Goal: Information Seeking & Learning: Learn about a topic

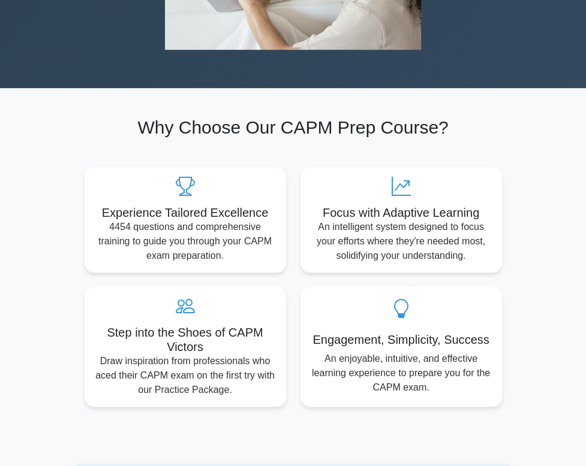
scroll to position [540, 0]
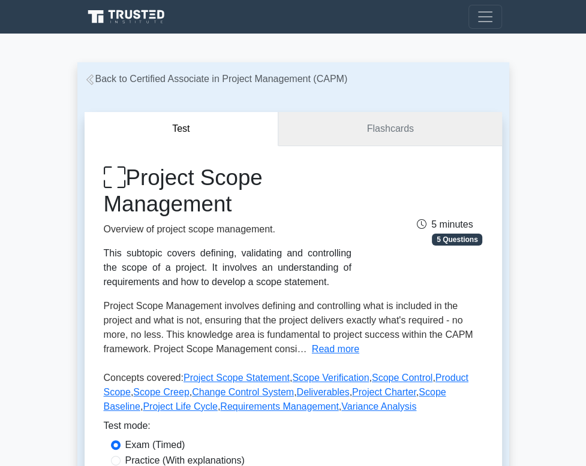
click at [350, 137] on link "Flashcards" at bounding box center [389, 129] width 223 height 34
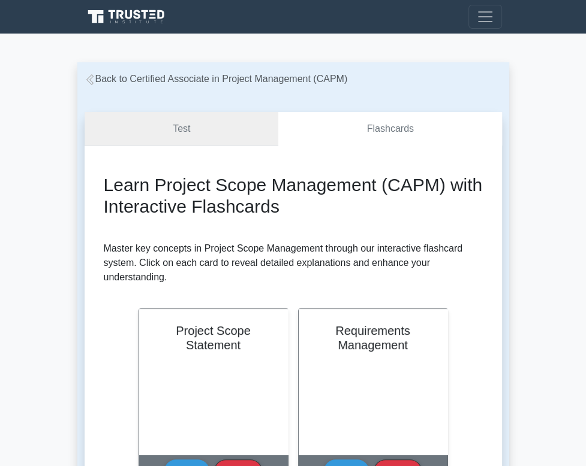
click at [219, 125] on link "Test" at bounding box center [182, 129] width 194 height 34
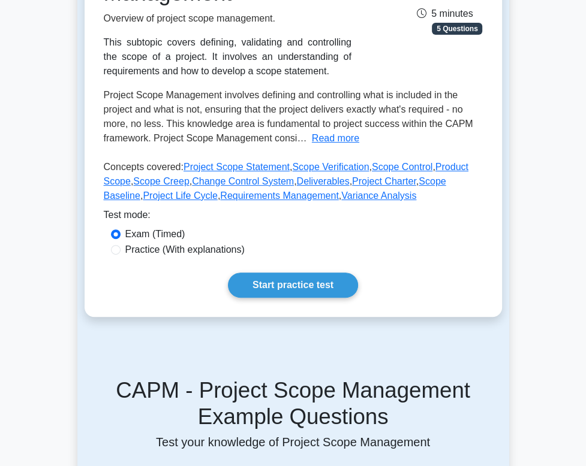
scroll to position [180, 0]
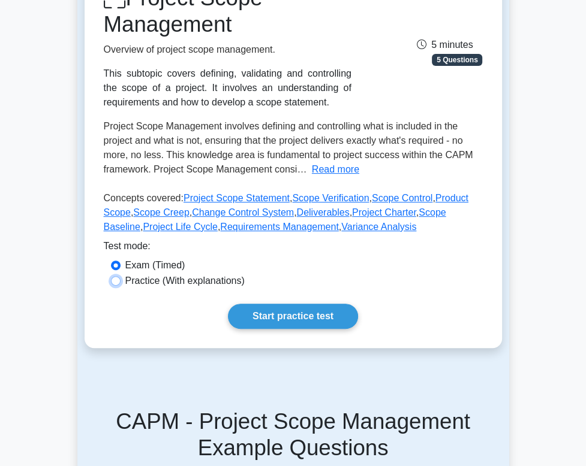
click at [121, 286] on input "Practice (With explanations)" at bounding box center [116, 281] width 10 height 10
radio input "true"
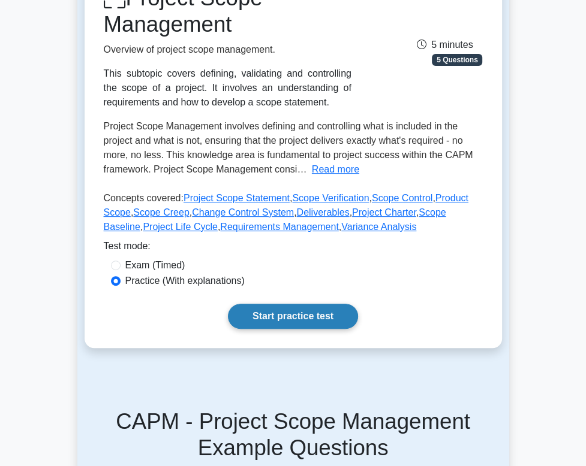
click at [320, 329] on link "Start practice test" at bounding box center [293, 316] width 130 height 25
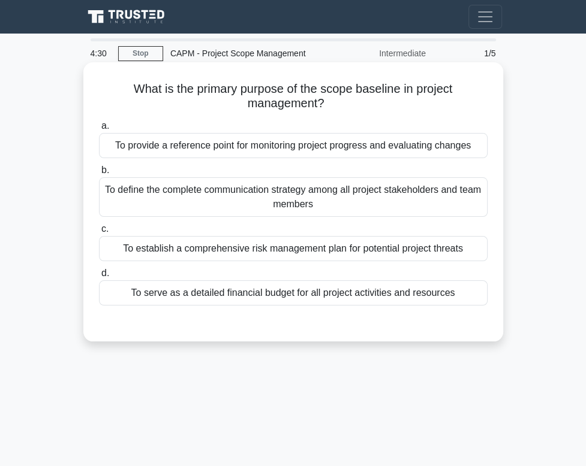
click at [267, 154] on div "To provide a reference point for monitoring project progress and evaluating cha…" at bounding box center [293, 145] width 389 height 25
click at [201, 152] on div "To provide a reference point for monitoring project progress and evaluating cha…" at bounding box center [293, 145] width 389 height 25
click at [99, 130] on input "a. To provide a reference point for monitoring project progress and evaluating …" at bounding box center [99, 126] width 0 height 8
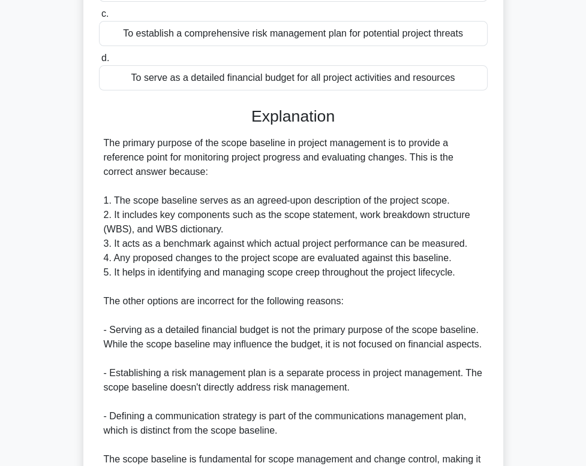
scroll to position [343, 0]
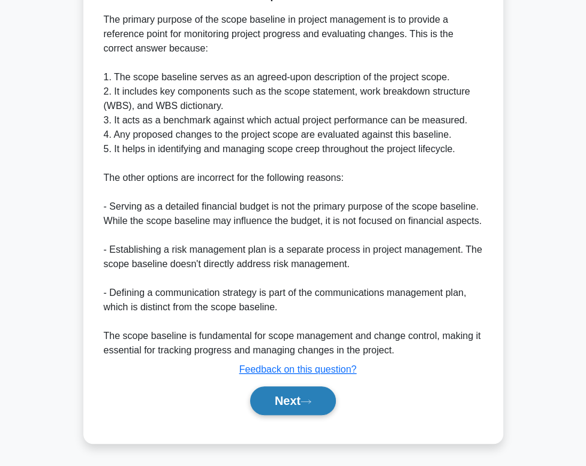
click at [303, 407] on button "Next" at bounding box center [293, 401] width 86 height 29
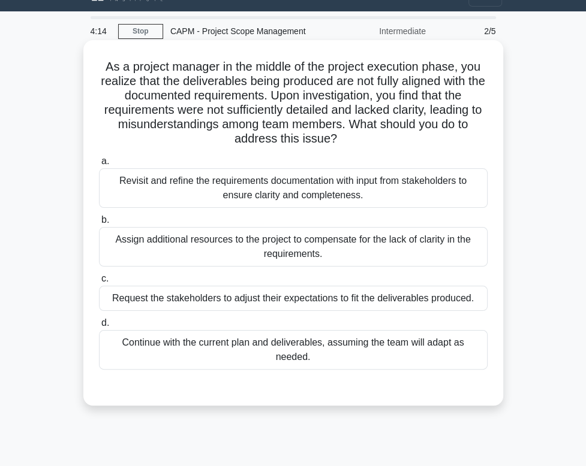
scroll to position [0, 0]
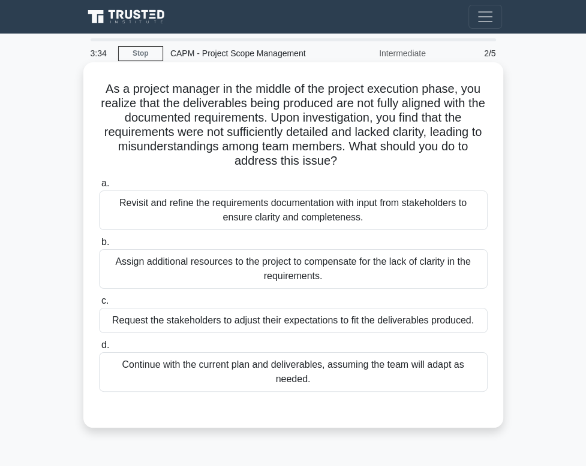
click at [293, 207] on div "Revisit and refine the requirements documentation with input from stakeholders …" at bounding box center [293, 211] width 389 height 40
click at [99, 188] on input "a. Revisit and refine the requirements documentation with input from stakeholde…" at bounding box center [99, 184] width 0 height 8
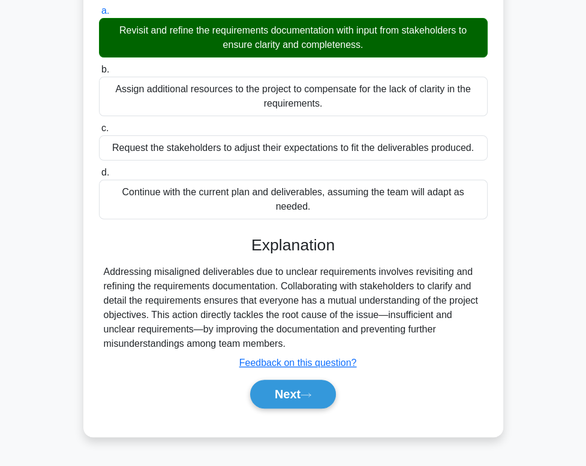
scroll to position [182, 0]
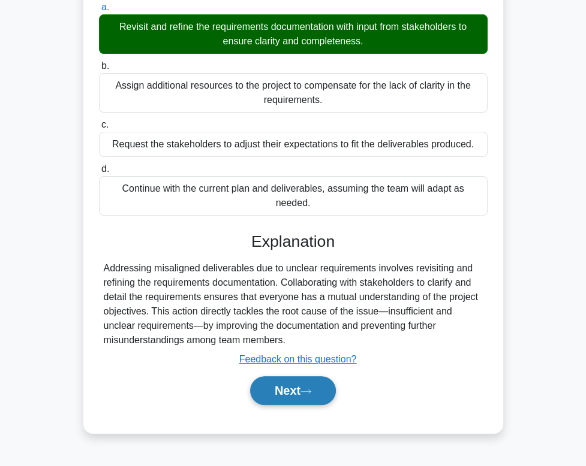
click at [300, 381] on button "Next" at bounding box center [293, 391] width 86 height 29
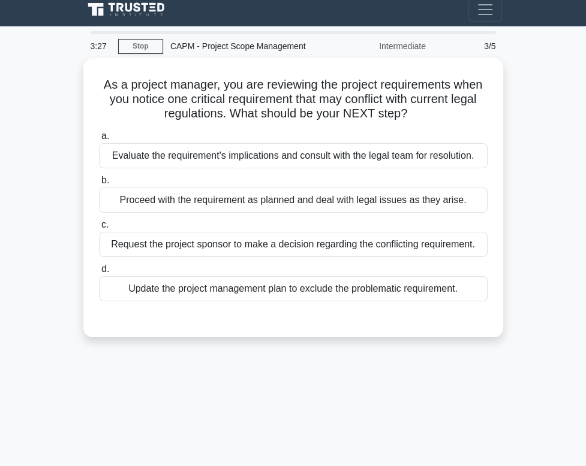
scroll to position [0, 0]
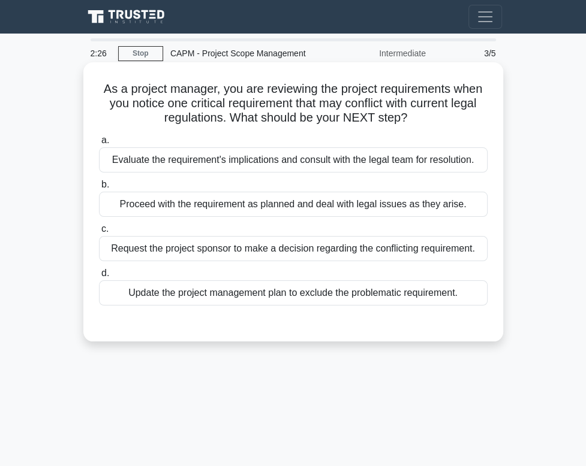
click at [252, 166] on div "Evaluate the requirement's implications and consult with the legal team for res…" at bounding box center [293, 159] width 389 height 25
click at [99, 144] on input "a. Evaluate the requirement's implications and consult with the legal team for …" at bounding box center [99, 141] width 0 height 8
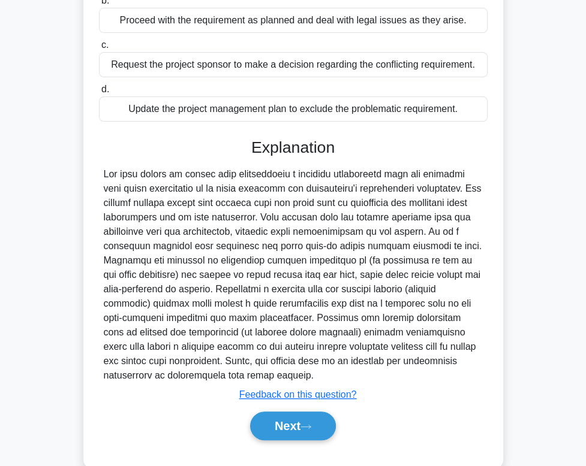
scroll to position [213, 0]
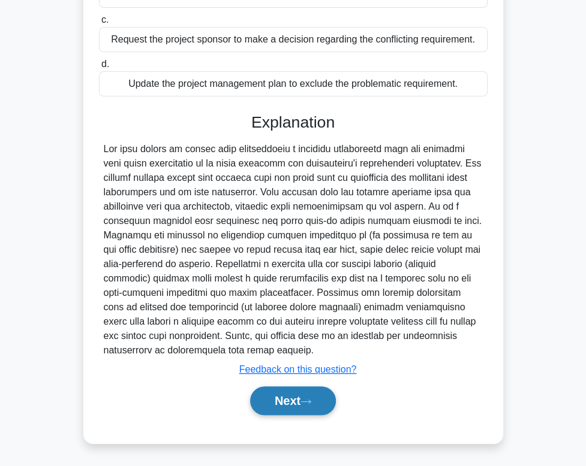
click at [291, 409] on button "Next" at bounding box center [293, 401] width 86 height 29
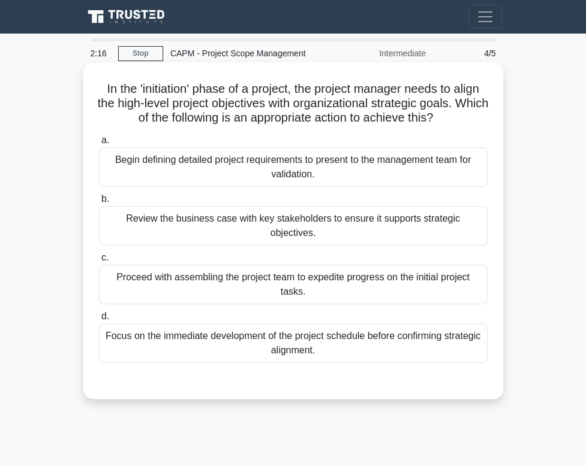
scroll to position [0, 0]
click at [237, 171] on div "Begin defining detailed project requirements to present to the management team …" at bounding box center [293, 167] width 389 height 40
click at [99, 144] on input "a. Begin defining detailed project requirements to present to the management te…" at bounding box center [99, 141] width 0 height 8
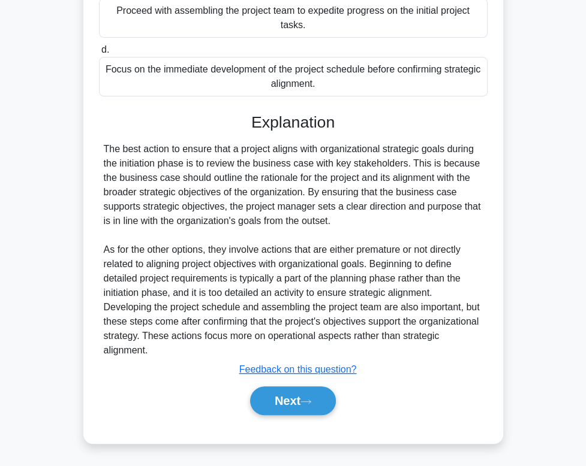
scroll to position [272, 0]
click at [312, 415] on button "Next" at bounding box center [293, 401] width 86 height 29
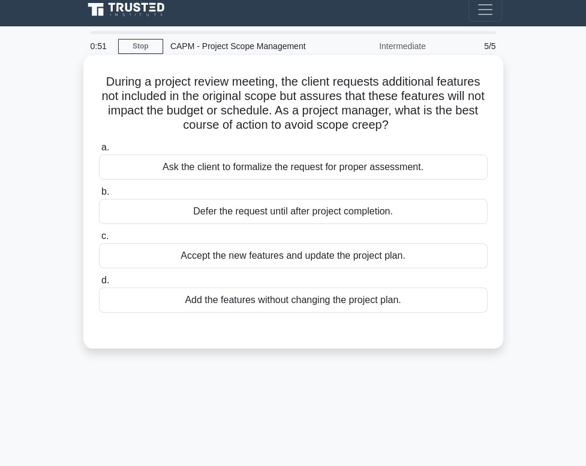
scroll to position [0, 0]
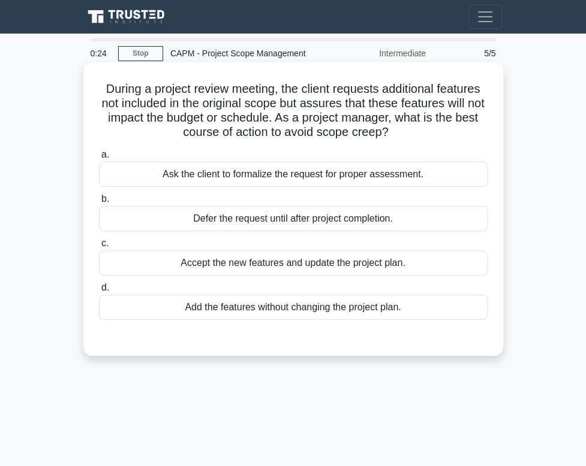
click at [250, 180] on div "Ask the client to formalize the request for proper assessment." at bounding box center [293, 174] width 389 height 25
click at [229, 185] on div "Ask the client to formalize the request for proper assessment." at bounding box center [293, 174] width 389 height 25
click at [99, 159] on input "a. Ask the client to formalize the request for proper assessment." at bounding box center [99, 155] width 0 height 8
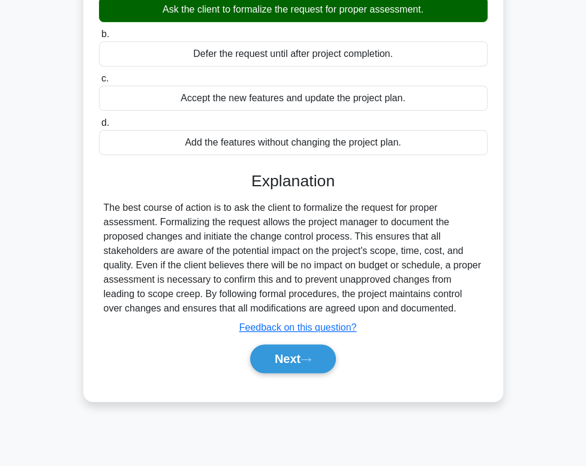
scroll to position [182, 0]
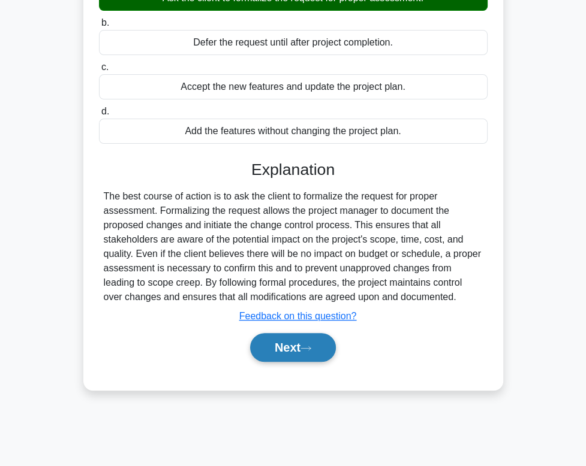
click at [306, 353] on button "Next" at bounding box center [293, 347] width 86 height 29
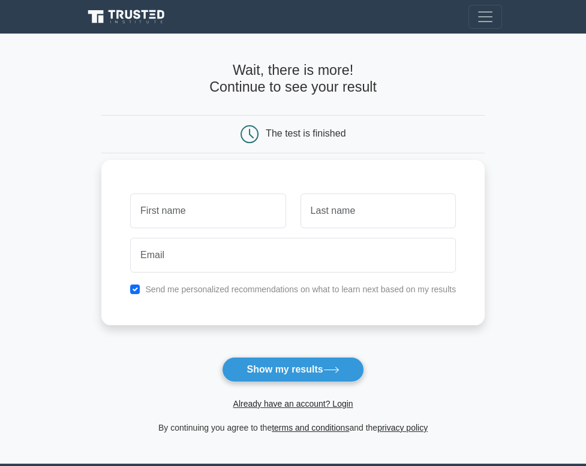
click at [189, 216] on input "text" at bounding box center [207, 211] width 155 height 35
type input "Alexcia"
click at [329, 216] on input "text" at bounding box center [377, 211] width 155 height 35
type input "Garner"
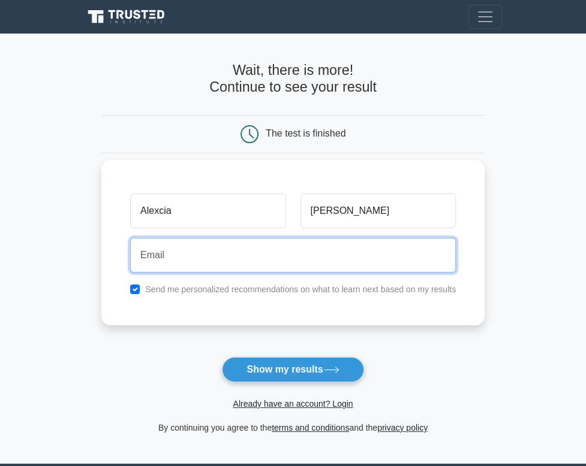
click at [205, 273] on input "email" at bounding box center [293, 255] width 326 height 35
type input "ALEXCIA.E.GARNER@GMAIL.COM"
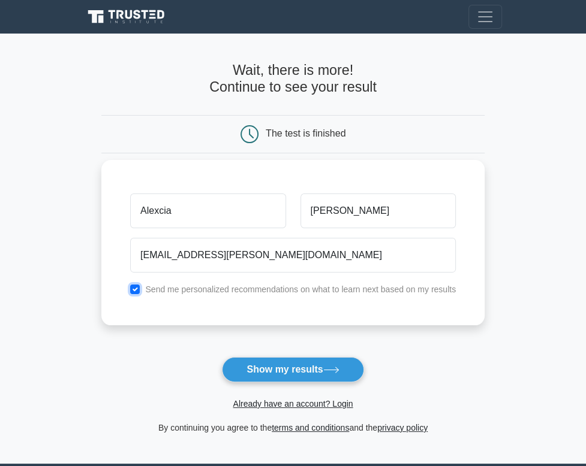
click at [134, 293] on input "checkbox" at bounding box center [135, 290] width 10 height 10
checkbox input "false"
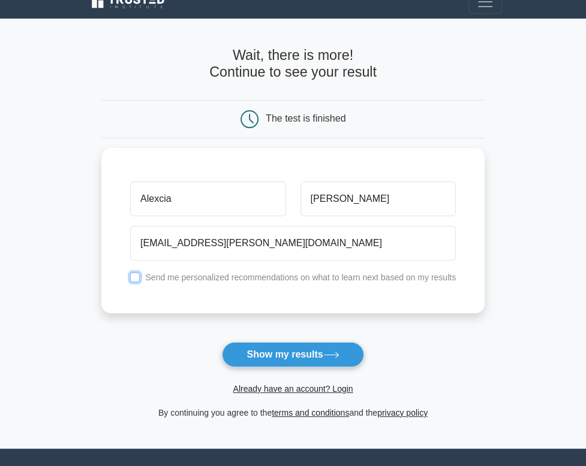
scroll to position [14, 0]
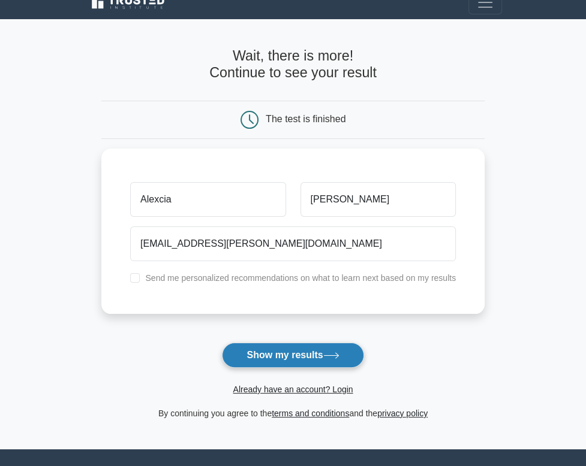
click at [346, 353] on button "Show my results" at bounding box center [292, 355] width 141 height 25
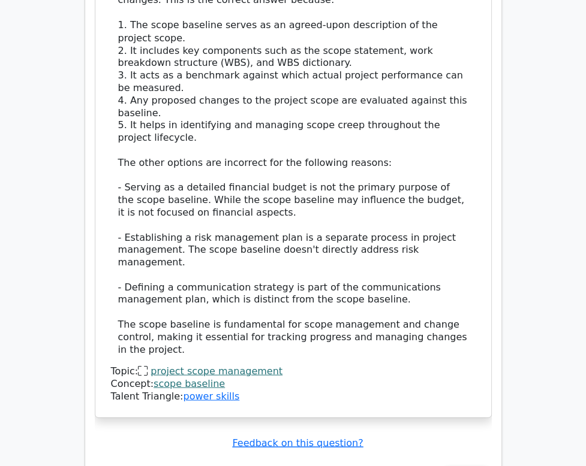
scroll to position [1499, 0]
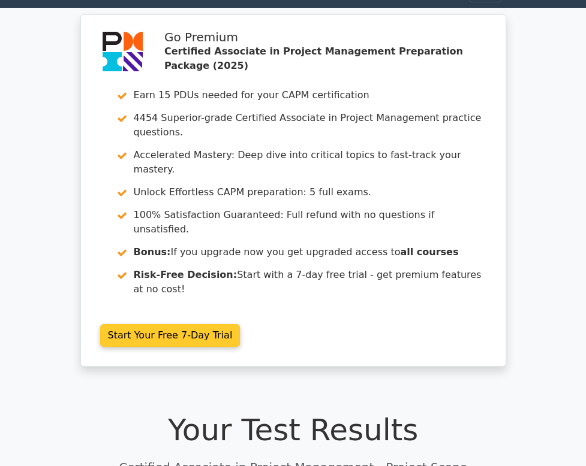
scroll to position [0, 0]
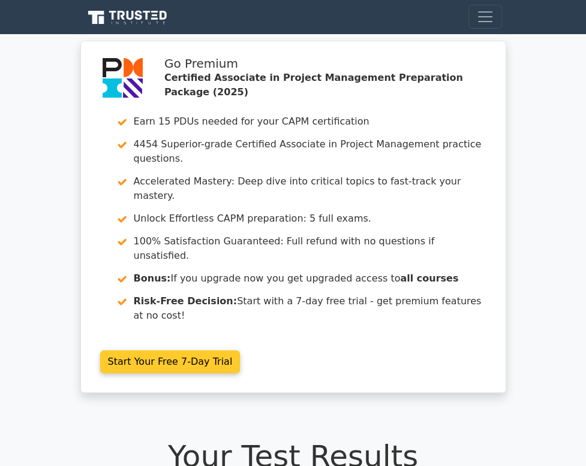
click at [177, 351] on link "Start Your Free 7-Day Trial" at bounding box center [170, 362] width 140 height 23
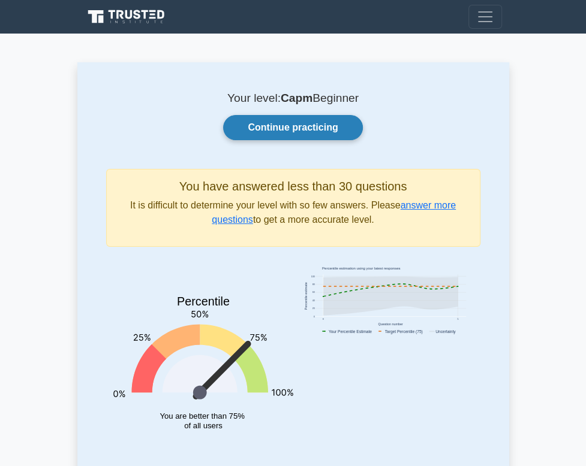
click at [303, 138] on link "Continue practicing" at bounding box center [292, 127] width 139 height 25
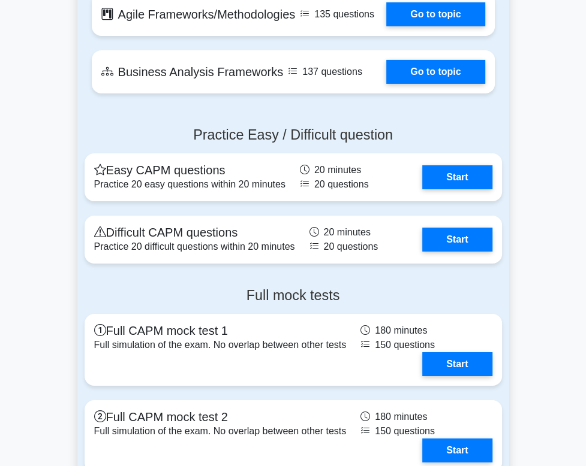
scroll to position [2638, 0]
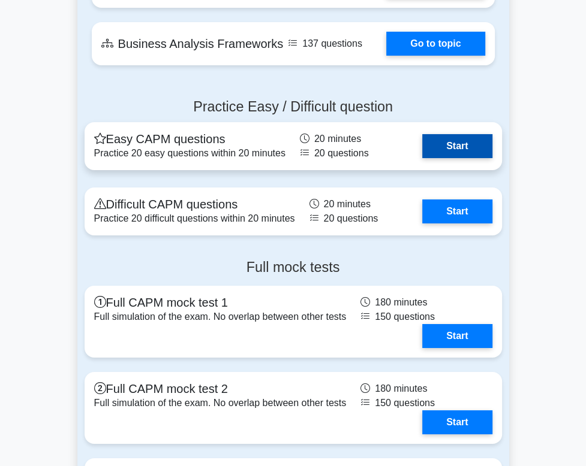
click at [466, 158] on link "Start" at bounding box center [457, 146] width 70 height 24
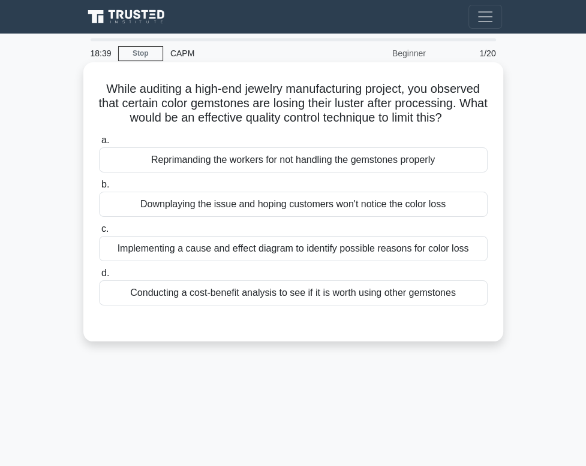
click at [198, 303] on div "Conducting a cost-benefit analysis to see if it is worth using other gemstones" at bounding box center [293, 293] width 389 height 25
click at [99, 278] on input "d. Conducting a cost-benefit analysis to see if it is worth using other gemston…" at bounding box center [99, 274] width 0 height 8
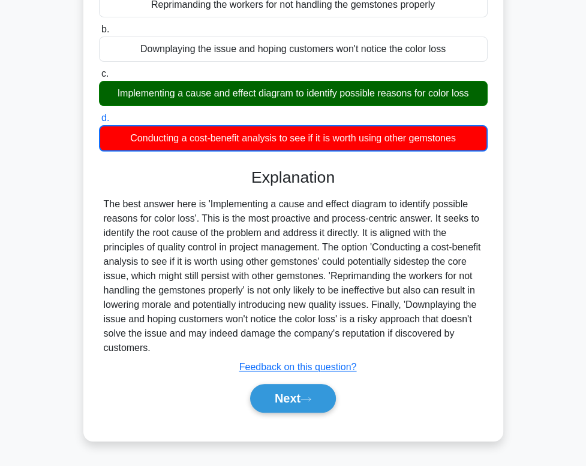
scroll to position [182, 0]
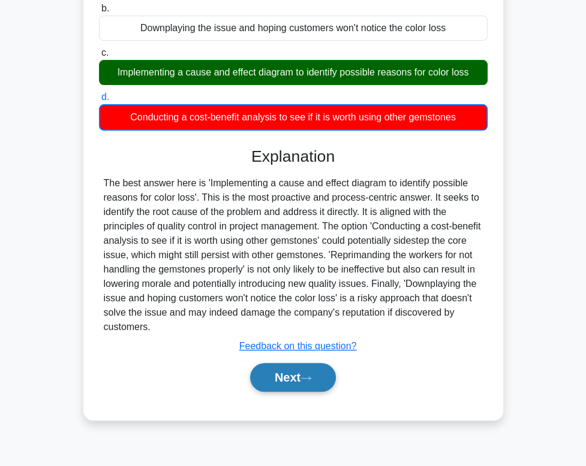
click at [274, 382] on button "Next" at bounding box center [293, 377] width 86 height 29
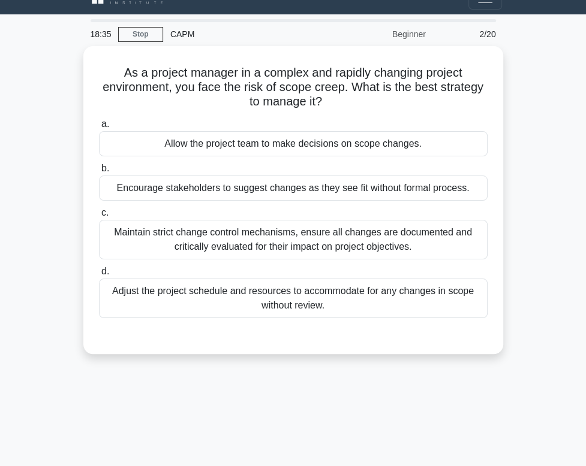
scroll to position [0, 0]
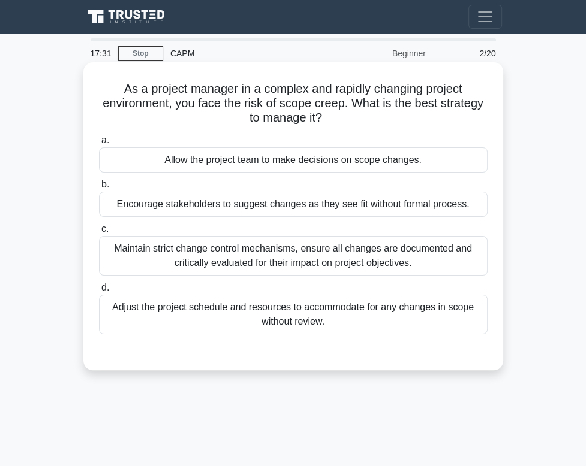
click at [330, 267] on div "Maintain strict change control mechanisms, ensure all changes are documented an…" at bounding box center [293, 256] width 389 height 40
click at [99, 233] on input "c. Maintain strict change control mechanisms, ensure all changes are documented…" at bounding box center [99, 229] width 0 height 8
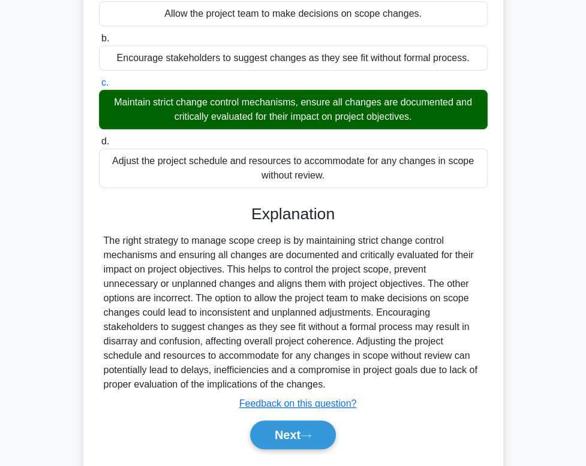
scroll to position [185, 0]
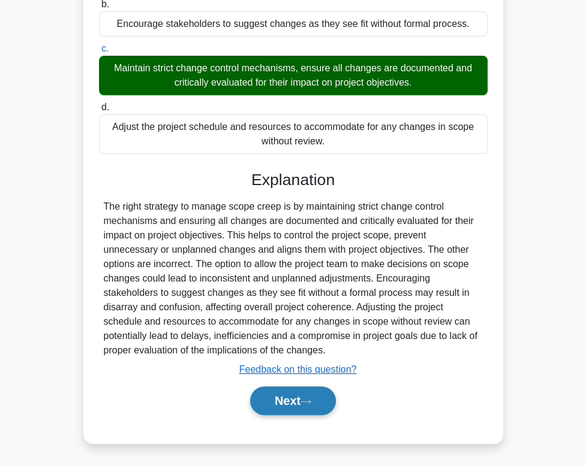
click at [300, 396] on button "Next" at bounding box center [293, 401] width 86 height 29
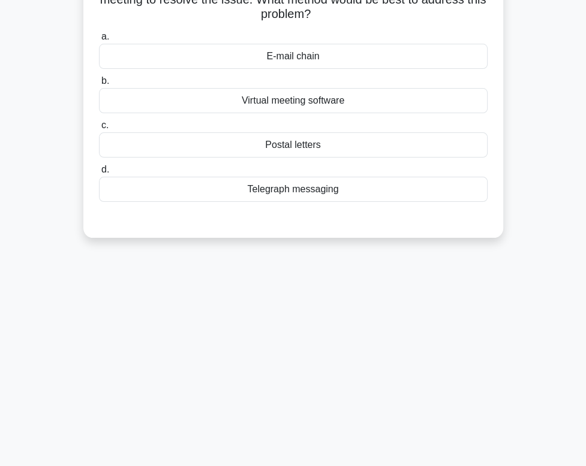
scroll to position [0, 0]
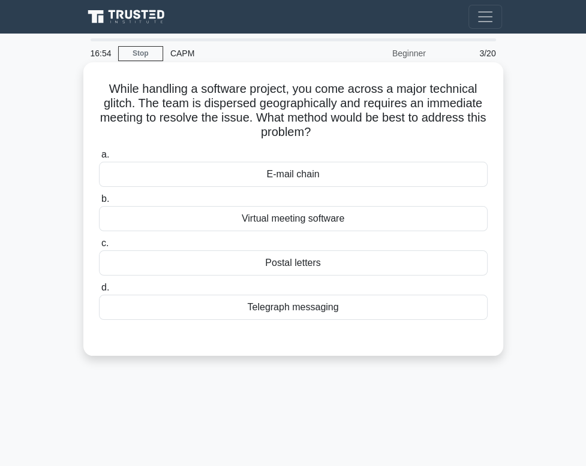
click at [325, 228] on div "Virtual meeting software" at bounding box center [293, 218] width 389 height 25
click at [99, 203] on input "b. Virtual meeting software" at bounding box center [99, 199] width 0 height 8
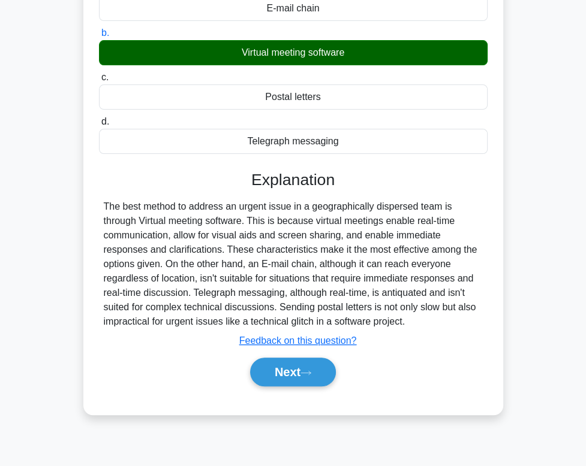
scroll to position [182, 0]
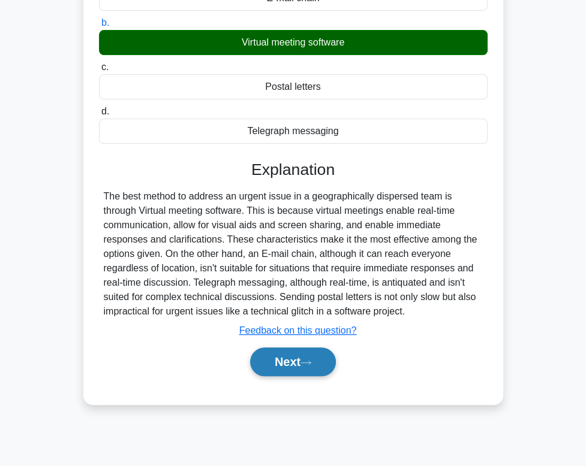
click at [302, 353] on button "Next" at bounding box center [293, 362] width 86 height 29
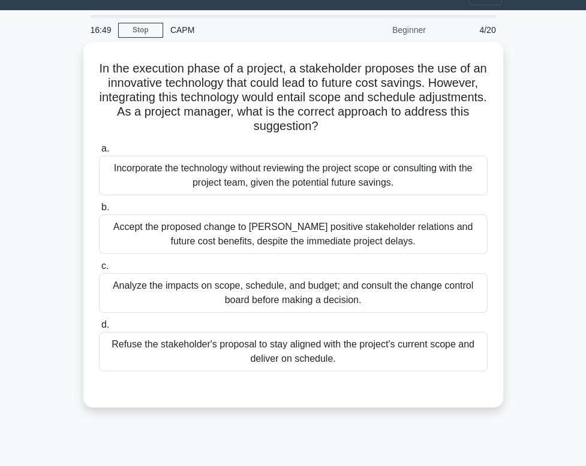
scroll to position [0, 0]
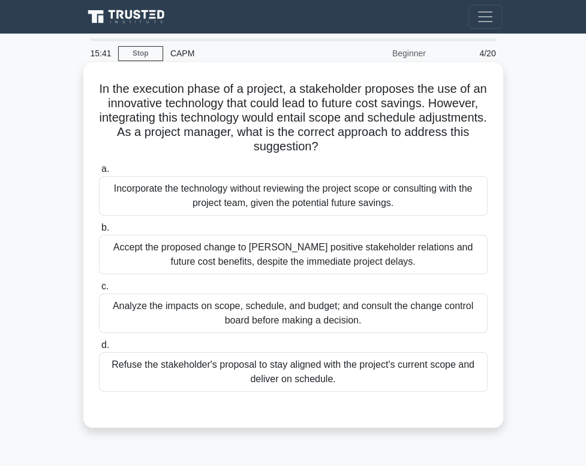
click at [266, 327] on div "Analyze the impacts on scope, schedule, and budget; and consult the change cont…" at bounding box center [293, 314] width 389 height 40
click at [99, 291] on input "c. Analyze the impacts on scope, schedule, and budget; and consult the change c…" at bounding box center [99, 287] width 0 height 8
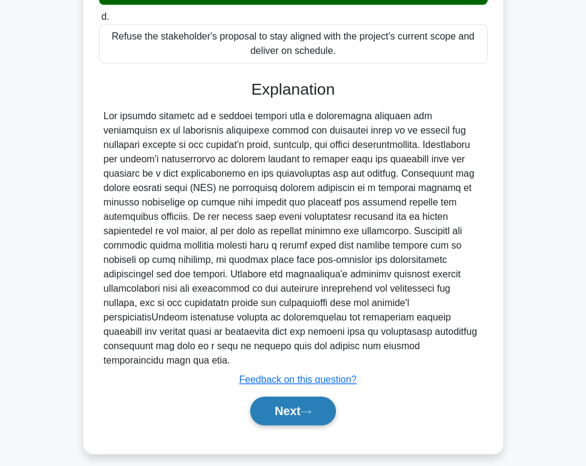
click at [285, 405] on button "Next" at bounding box center [293, 411] width 86 height 29
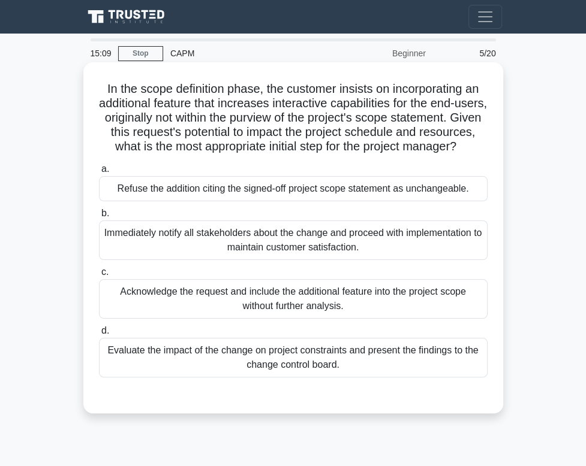
click at [363, 377] on div "Evaluate the impact of the change on project constraints and present the findin…" at bounding box center [293, 358] width 389 height 40
click at [99, 335] on input "d. Evaluate the impact of the change on project constraints and present the fin…" at bounding box center [99, 331] width 0 height 8
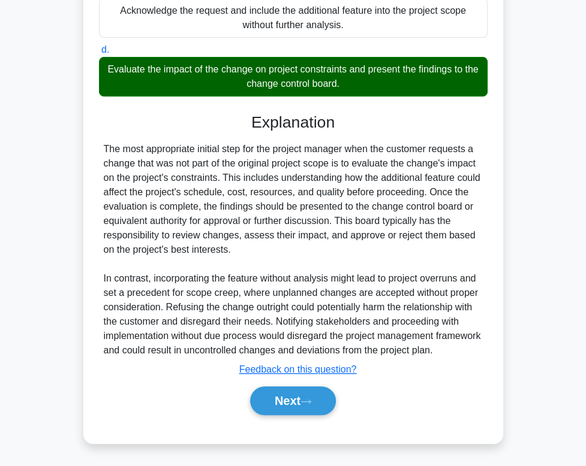
scroll to position [314, 0]
click at [280, 406] on button "Next" at bounding box center [293, 401] width 86 height 29
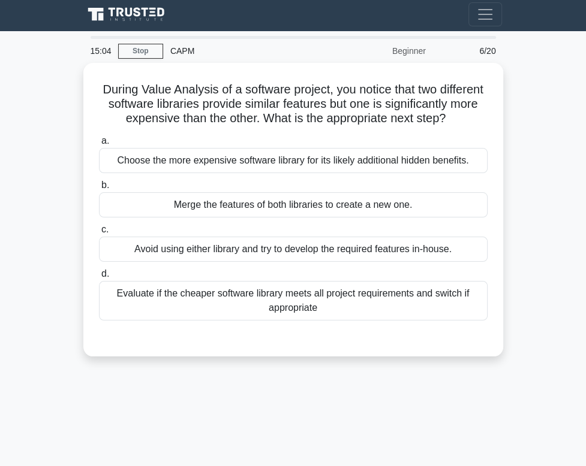
scroll to position [0, 0]
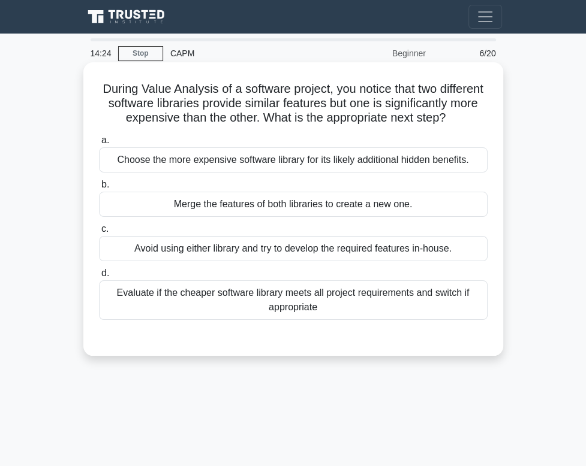
click at [161, 320] on div "Evaluate if the cheaper software library meets all project requirements and swi…" at bounding box center [293, 301] width 389 height 40
click at [99, 278] on input "d. Evaluate if the cheaper software library meets all project requirements and …" at bounding box center [99, 274] width 0 height 8
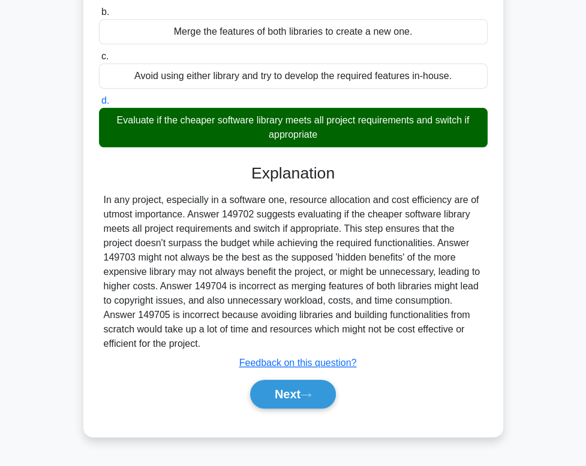
scroll to position [185, 0]
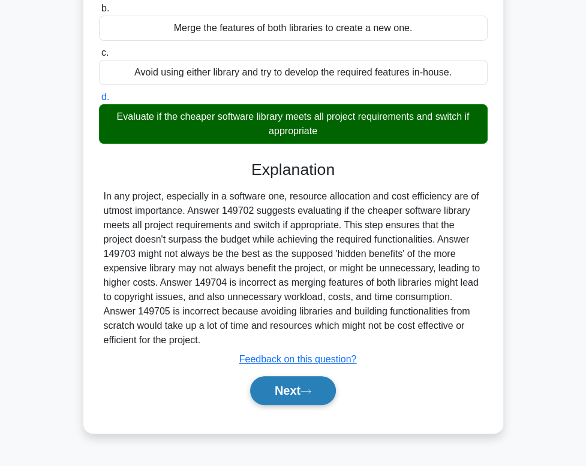
click at [306, 395] on icon at bounding box center [305, 392] width 11 height 7
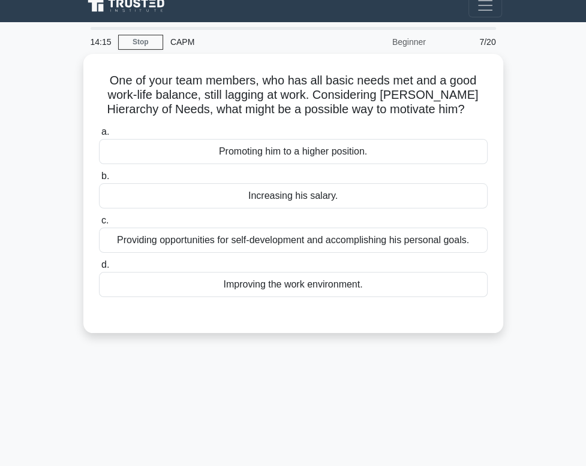
scroll to position [0, 0]
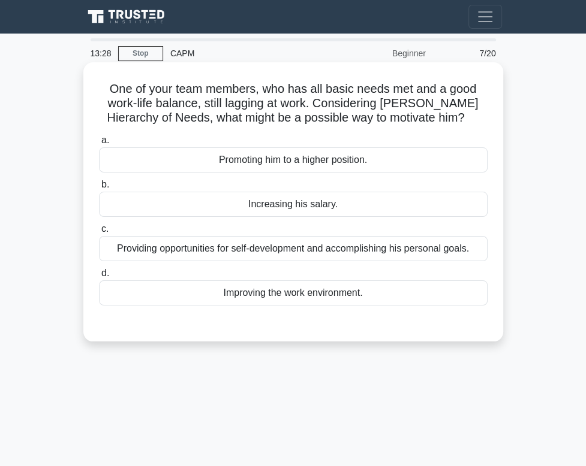
click at [195, 216] on div "Increasing his salary." at bounding box center [293, 204] width 389 height 25
click at [99, 189] on input "b. Increasing his salary." at bounding box center [99, 185] width 0 height 8
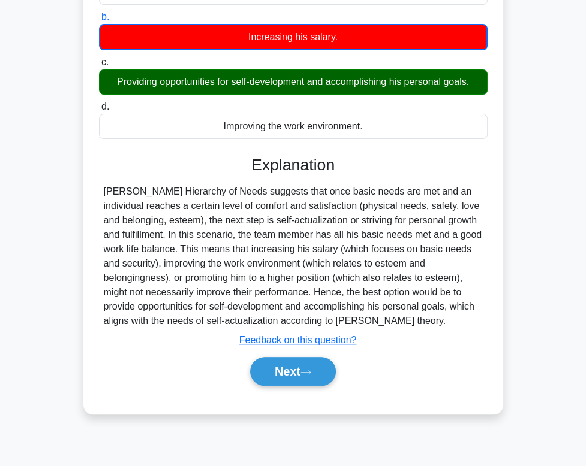
scroll to position [182, 0]
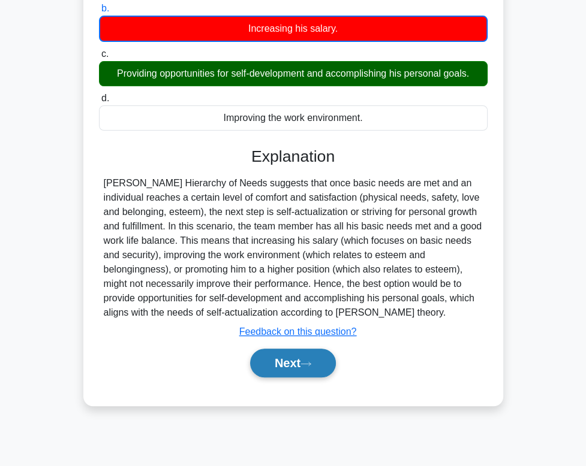
click at [294, 369] on button "Next" at bounding box center [293, 363] width 86 height 29
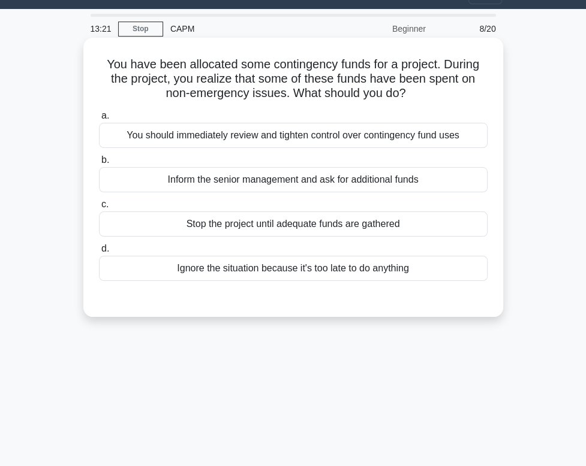
scroll to position [2, 0]
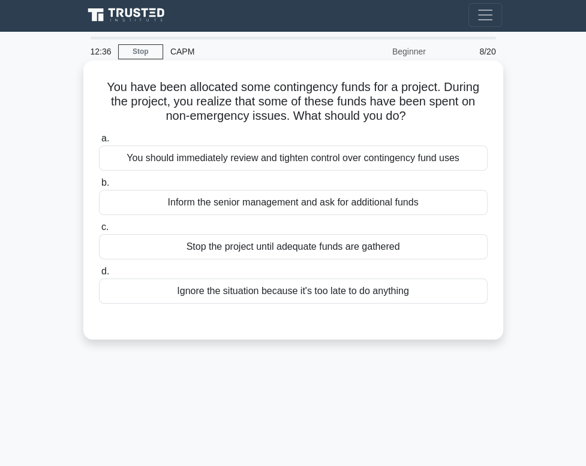
click at [285, 171] on div "You should immediately review and tighten control over contingency fund uses" at bounding box center [293, 158] width 389 height 25
click at [99, 143] on input "a. You should immediately review and tighten control over contingency fund uses" at bounding box center [99, 139] width 0 height 8
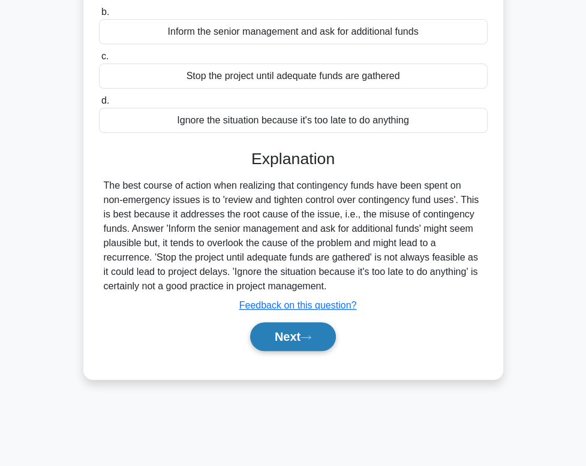
scroll to position [182, 0]
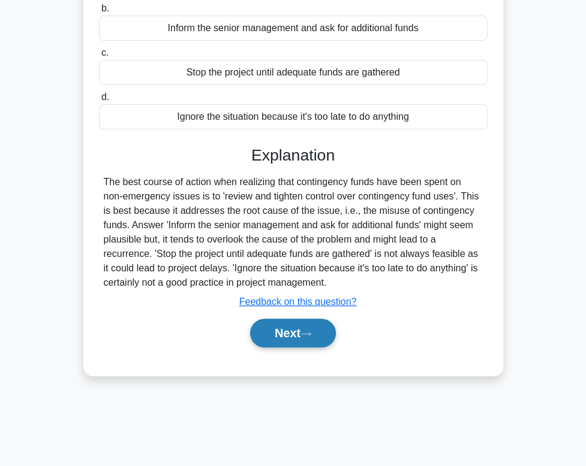
click at [287, 335] on button "Next" at bounding box center [293, 333] width 86 height 29
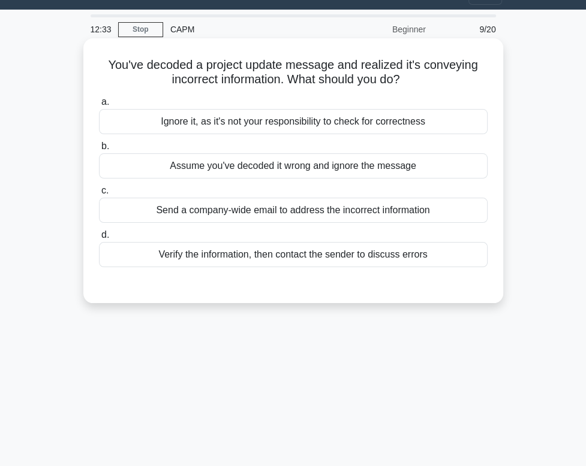
scroll to position [0, 0]
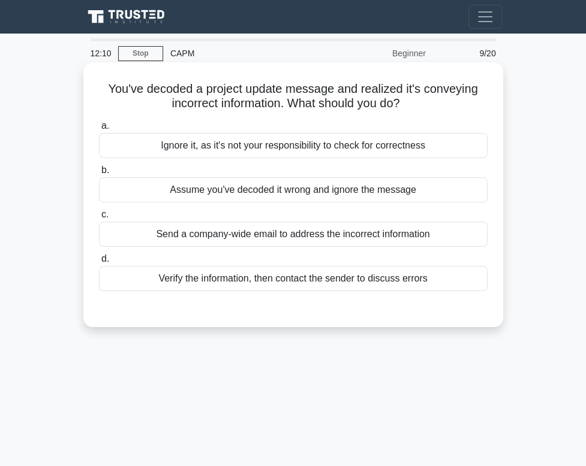
click at [308, 285] on div "Verify the information, then contact the sender to discuss errors" at bounding box center [293, 278] width 389 height 25
click at [99, 263] on input "d. Verify the information, then contact the sender to discuss errors" at bounding box center [99, 259] width 0 height 8
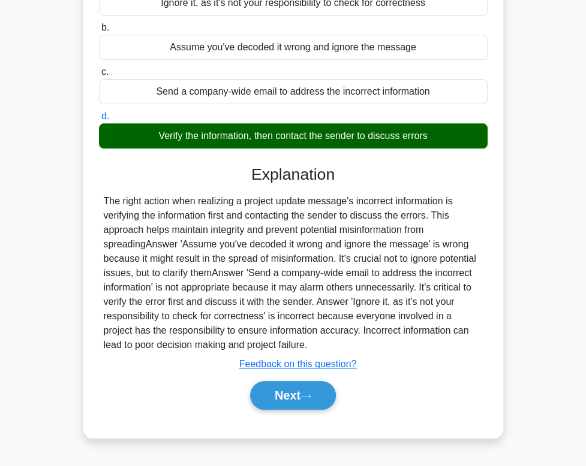
scroll to position [182, 0]
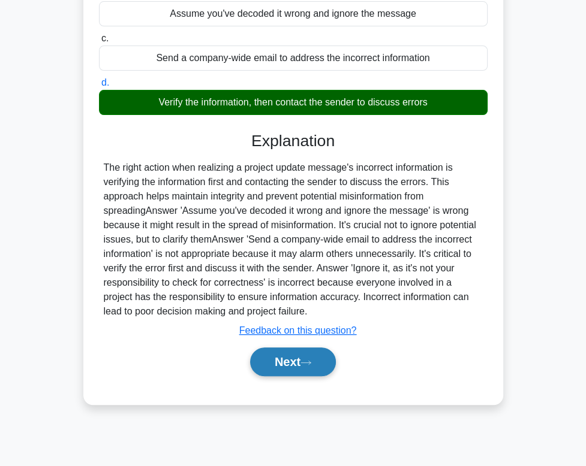
click at [315, 366] on button "Next" at bounding box center [293, 362] width 86 height 29
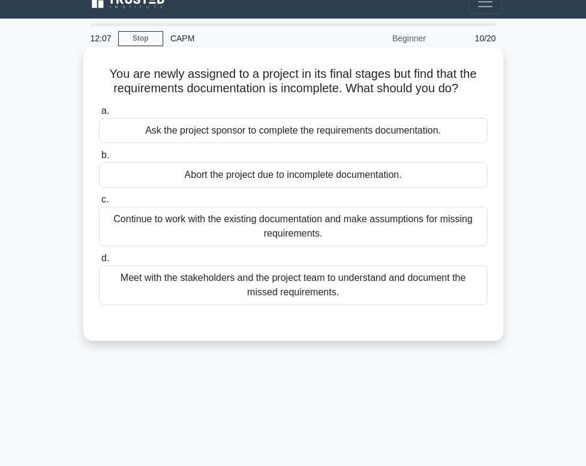
scroll to position [0, 0]
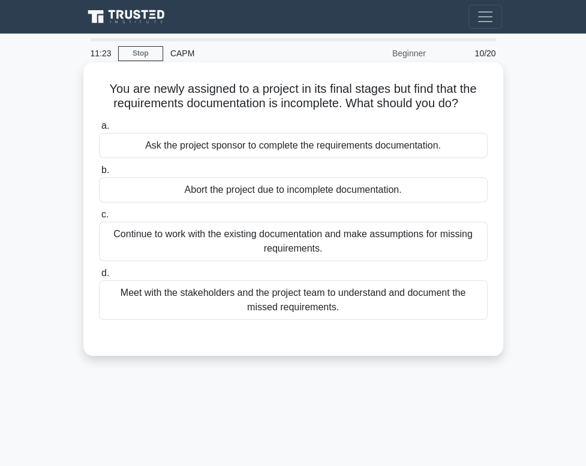
click at [292, 312] on div "Meet with the stakeholders and the project team to understand and document the …" at bounding box center [293, 301] width 389 height 40
click at [99, 278] on input "d. Meet with the stakeholders and the project team to understand and document t…" at bounding box center [99, 274] width 0 height 8
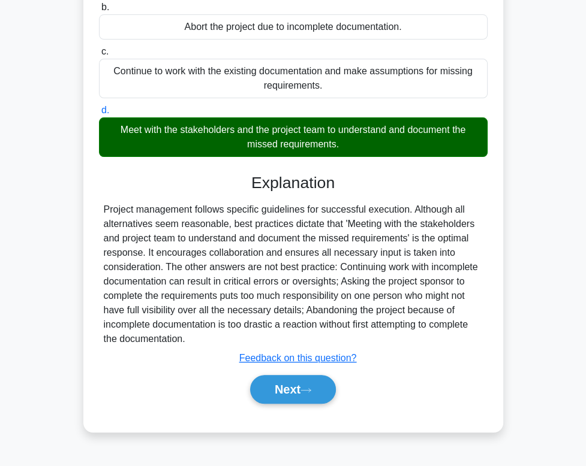
scroll to position [182, 0]
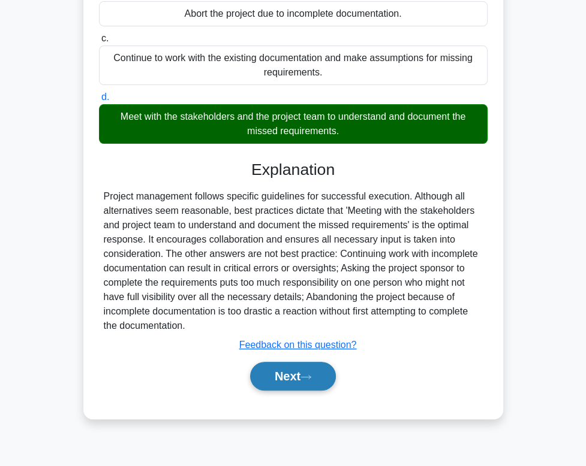
click at [302, 378] on button "Next" at bounding box center [293, 376] width 86 height 29
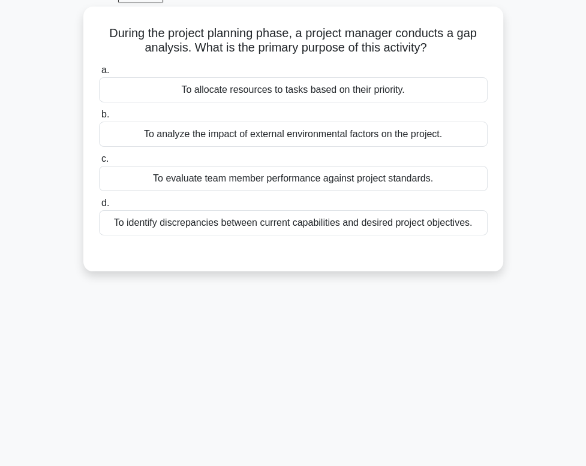
scroll to position [0, 0]
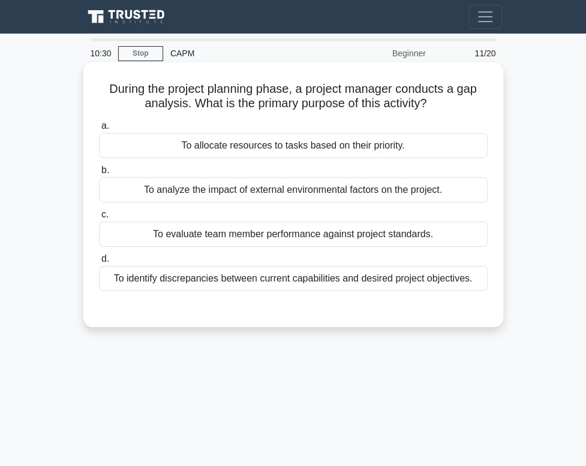
click at [237, 284] on div "To identify discrepancies between current capabilities and desired project obje…" at bounding box center [293, 278] width 389 height 25
click at [99, 263] on input "d. To identify discrepancies between current capabilities and desired project o…" at bounding box center [99, 259] width 0 height 8
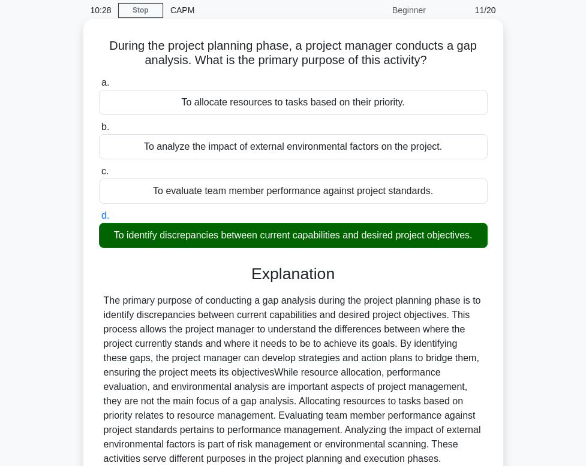
scroll to position [182, 0]
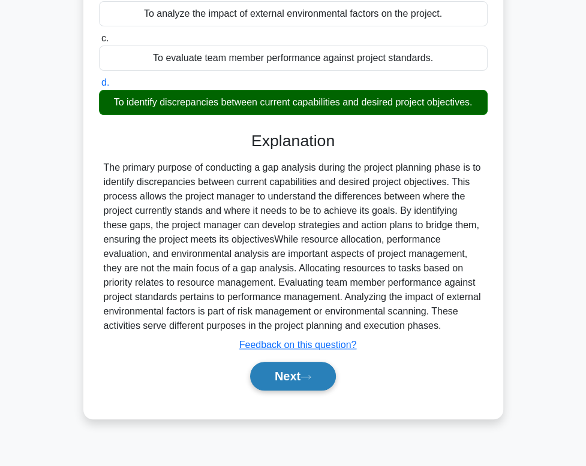
click at [287, 381] on button "Next" at bounding box center [293, 376] width 86 height 29
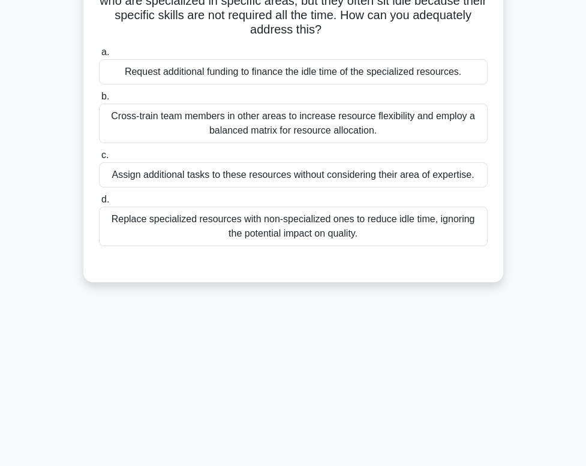
scroll to position [120, 0]
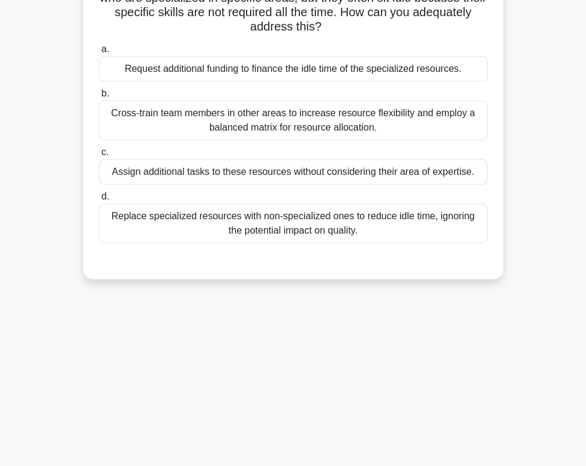
click at [273, 135] on div "Cross-train team members in other areas to increase resource flexibility and em…" at bounding box center [293, 121] width 389 height 40
click at [99, 98] on input "b. Cross-train team members in other areas to increase resource flexibility and…" at bounding box center [99, 94] width 0 height 8
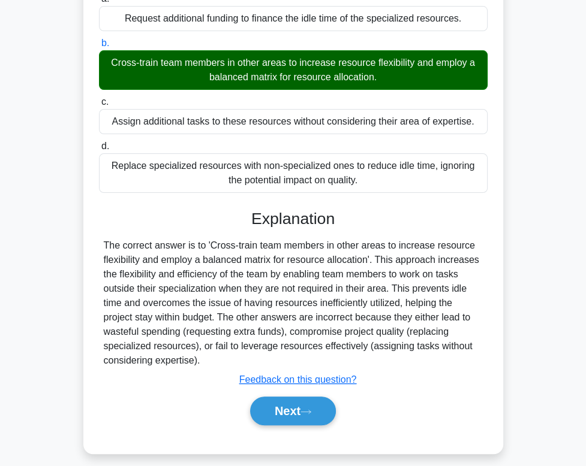
scroll to position [185, 0]
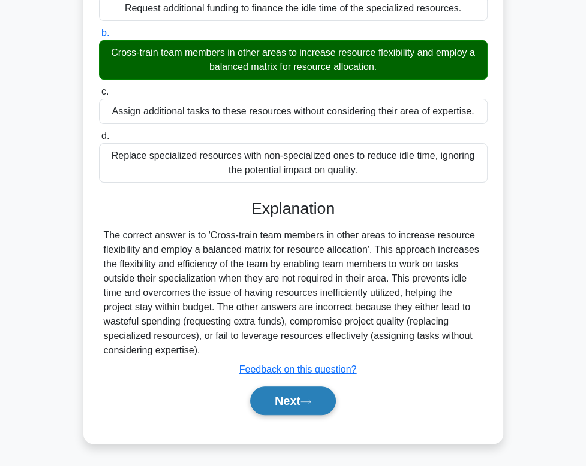
click at [309, 412] on button "Next" at bounding box center [293, 401] width 86 height 29
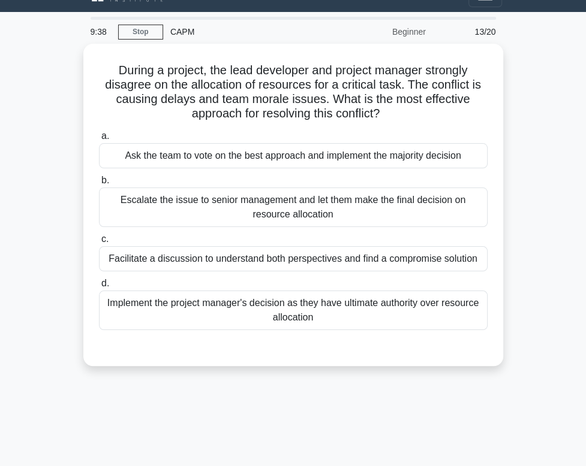
scroll to position [0, 0]
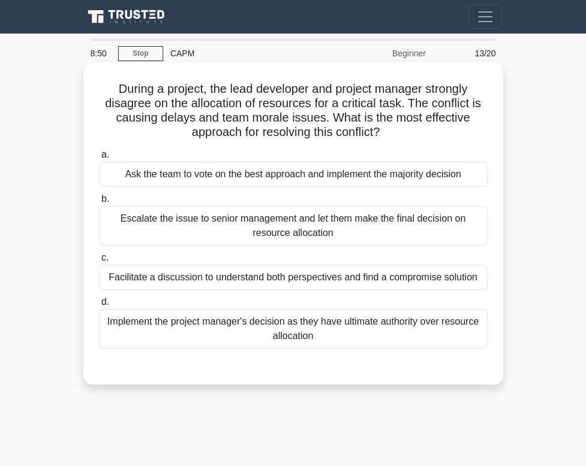
click at [194, 288] on div "Facilitate a discussion to understand both perspectives and find a compromise s…" at bounding box center [293, 277] width 389 height 25
click at [99, 262] on input "c. Facilitate a discussion to understand both perspectives and find a compromis…" at bounding box center [99, 258] width 0 height 8
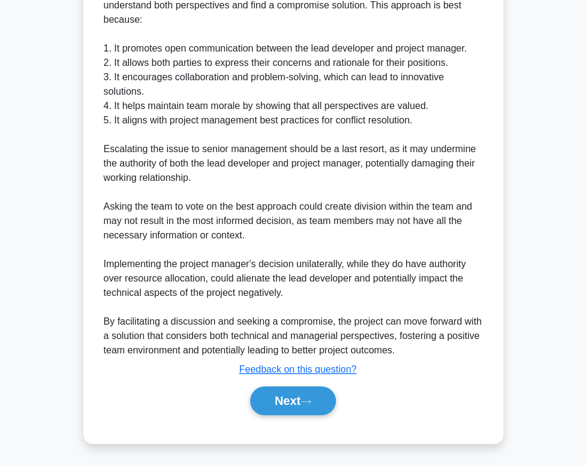
scroll to position [429, 0]
click at [315, 396] on button "Next" at bounding box center [293, 401] width 86 height 29
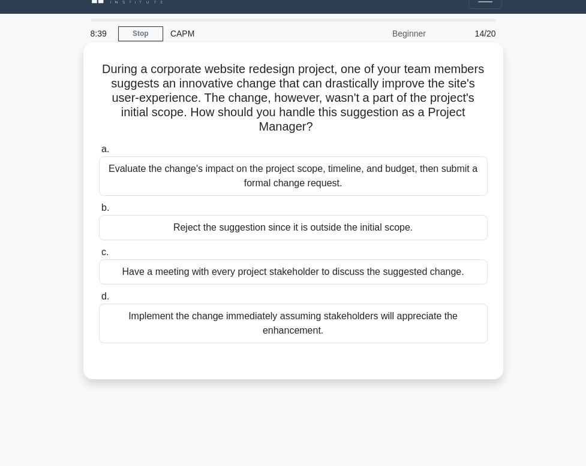
scroll to position [0, 0]
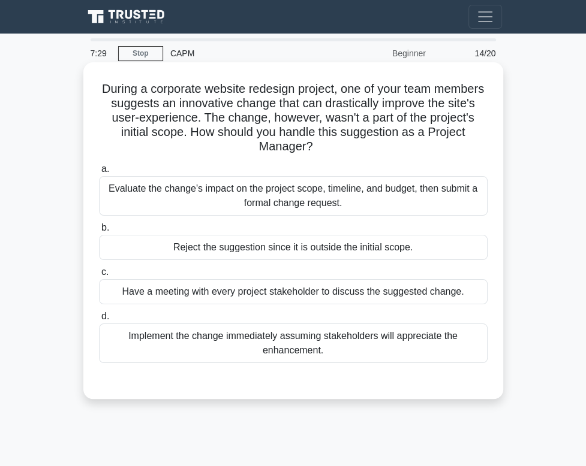
click at [252, 201] on div "Evaluate the change's impact on the project scope, timeline, and budget, then s…" at bounding box center [293, 196] width 389 height 40
click at [99, 173] on input "a. Evaluate the change's impact on the project scope, timeline, and budget, the…" at bounding box center [99, 169] width 0 height 8
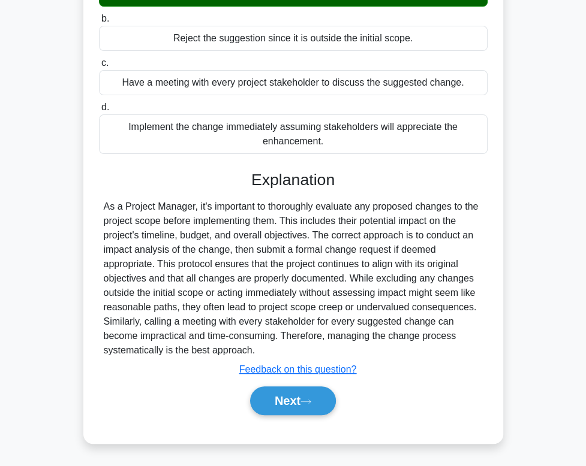
scroll to position [213, 0]
click at [293, 407] on button "Next" at bounding box center [293, 401] width 86 height 29
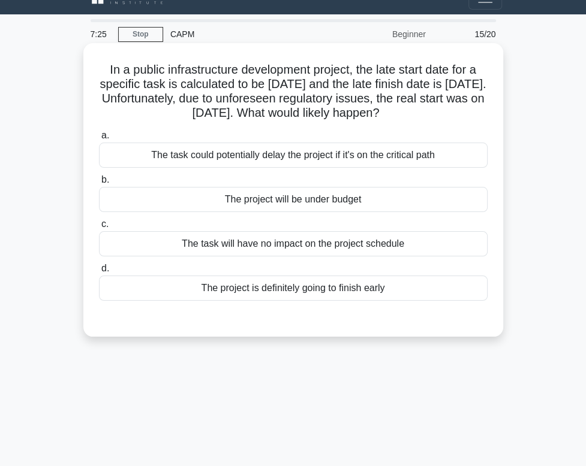
scroll to position [0, 0]
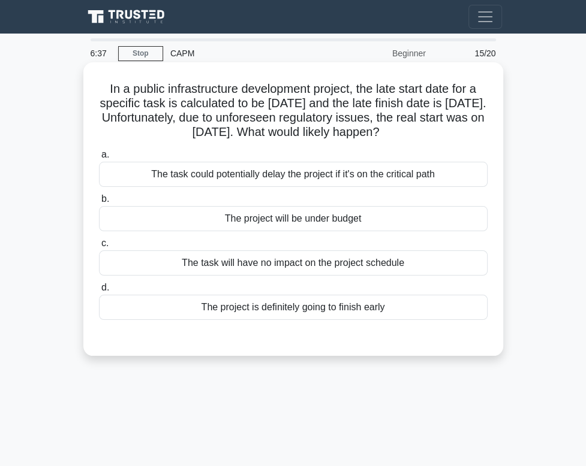
click at [317, 181] on div "The task could potentially delay the project if it's on the critical path" at bounding box center [293, 174] width 389 height 25
click at [99, 159] on input "a. The task could potentially delay the project if it's on the critical path" at bounding box center [99, 155] width 0 height 8
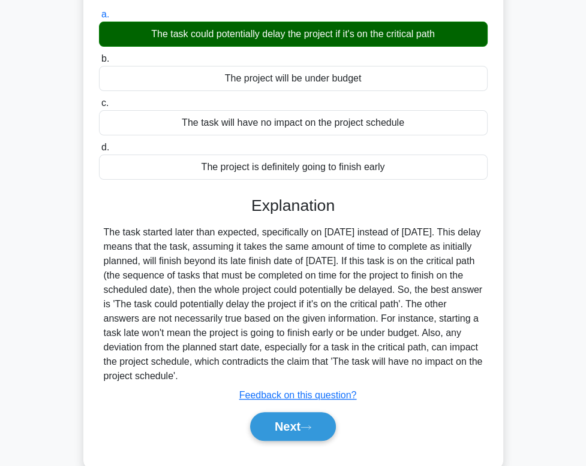
scroll to position [180, 0]
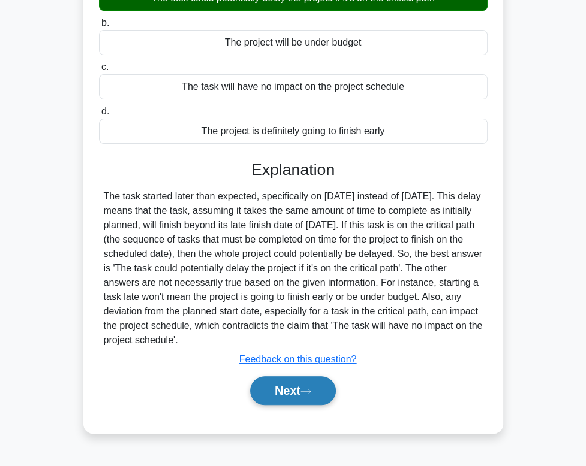
click at [269, 392] on button "Next" at bounding box center [293, 391] width 86 height 29
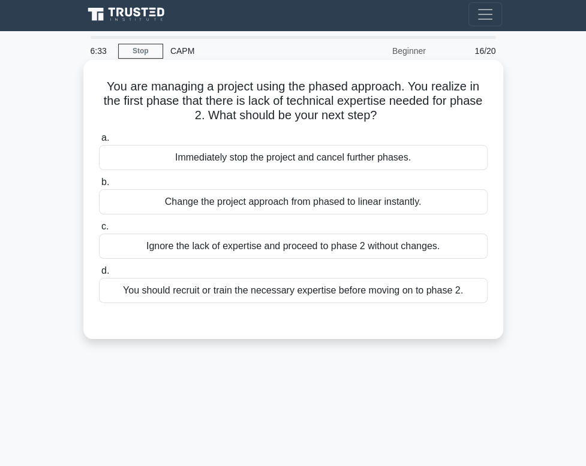
scroll to position [0, 0]
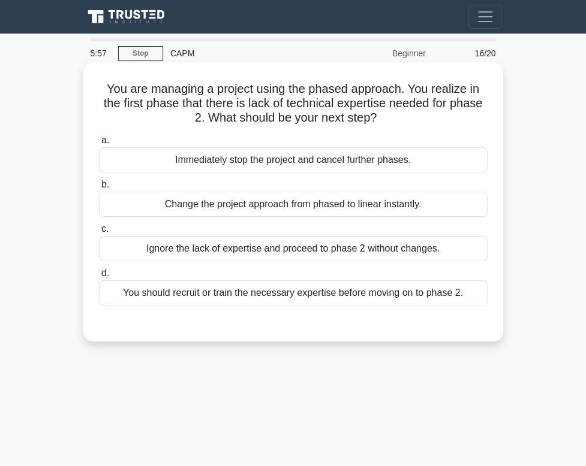
click at [297, 300] on div "You should recruit or train the necessary expertise before moving on to phase 2." at bounding box center [293, 293] width 389 height 25
click at [99, 278] on input "d. You should recruit or train the necessary expertise before moving on to phas…" at bounding box center [99, 274] width 0 height 8
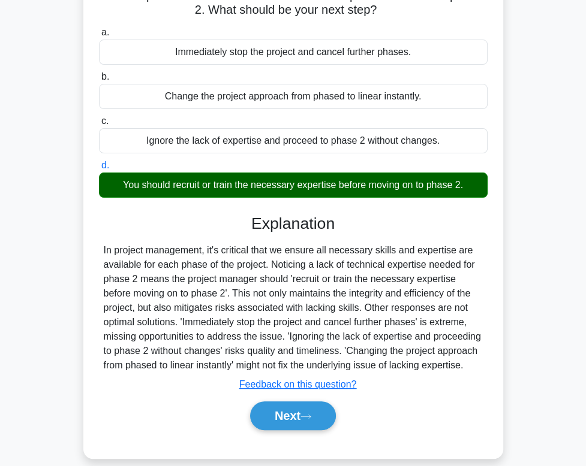
scroll to position [182, 0]
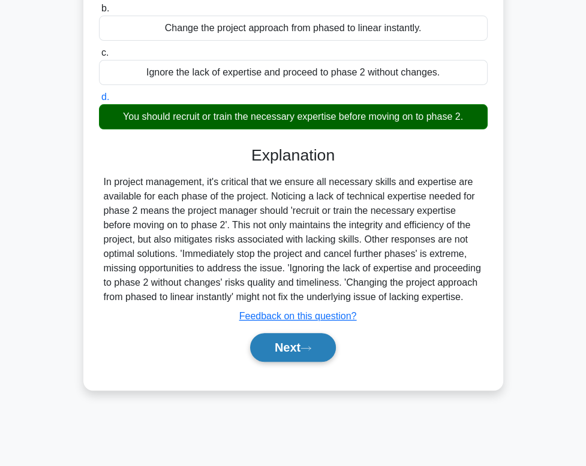
click at [294, 353] on button "Next" at bounding box center [293, 347] width 86 height 29
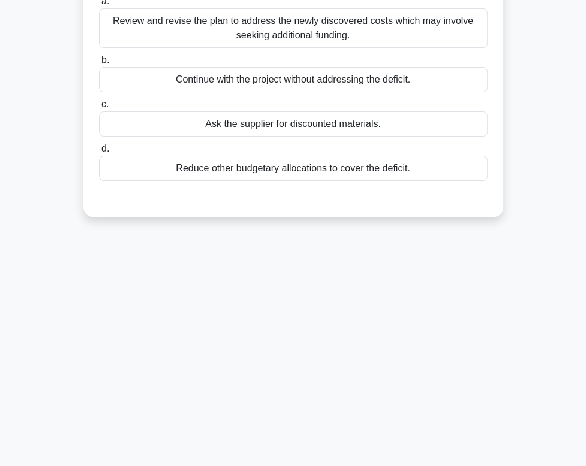
scroll to position [0, 0]
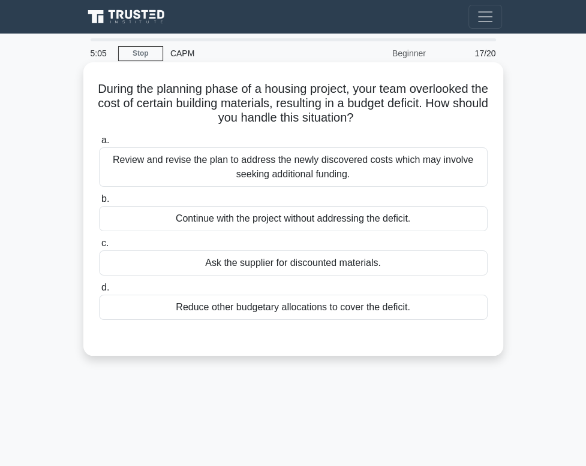
click at [424, 182] on div "Review and revise the plan to address the newly discovered costs which may invo…" at bounding box center [293, 167] width 389 height 40
click at [99, 144] on input "a. Review and revise the plan to address the newly discovered costs which may i…" at bounding box center [99, 141] width 0 height 8
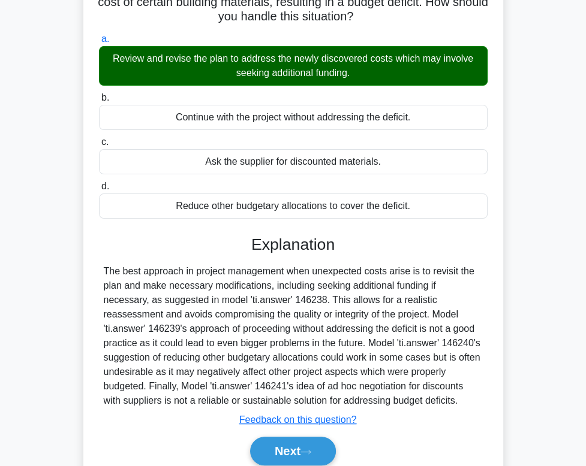
scroll to position [182, 0]
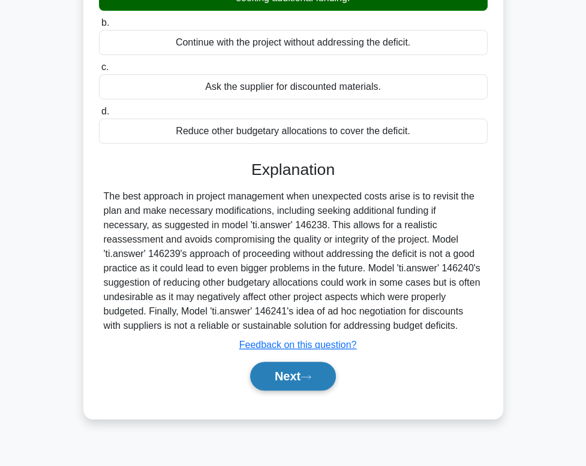
click at [304, 381] on button "Next" at bounding box center [293, 376] width 86 height 29
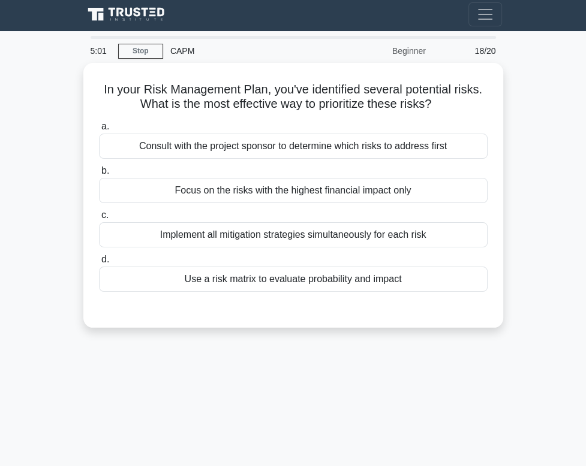
scroll to position [0, 0]
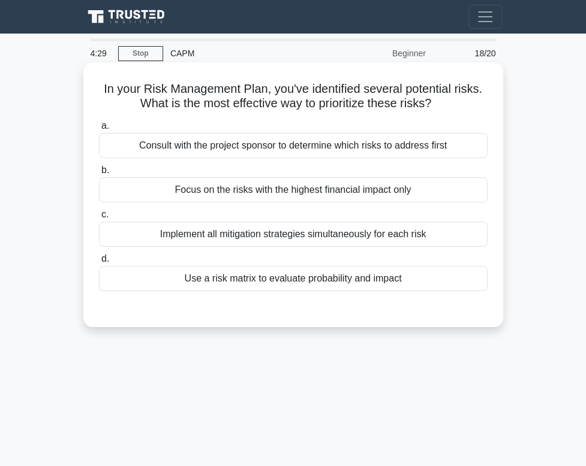
click at [279, 283] on div "Use a risk matrix to evaluate probability and impact" at bounding box center [293, 278] width 389 height 25
click at [99, 263] on input "d. Use a risk matrix to evaluate probability and impact" at bounding box center [99, 259] width 0 height 8
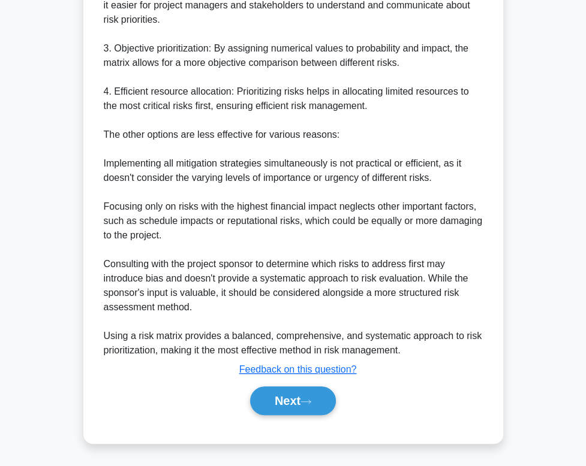
scroll to position [472, 0]
click at [305, 412] on button "Next" at bounding box center [293, 401] width 86 height 29
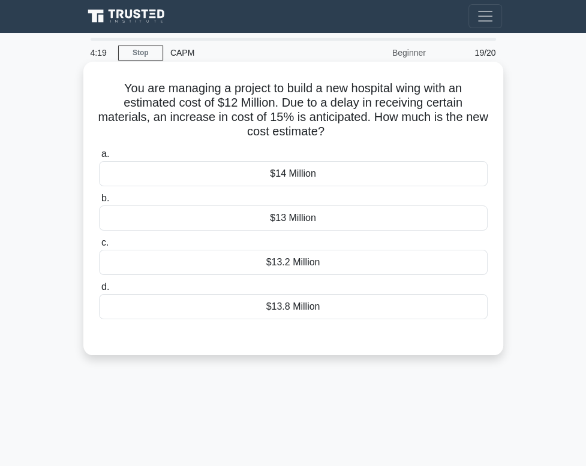
scroll to position [0, 0]
click at [246, 312] on div "$13.8 Million" at bounding box center [293, 307] width 389 height 25
click at [99, 292] on input "d. $13.8 Million" at bounding box center [99, 288] width 0 height 8
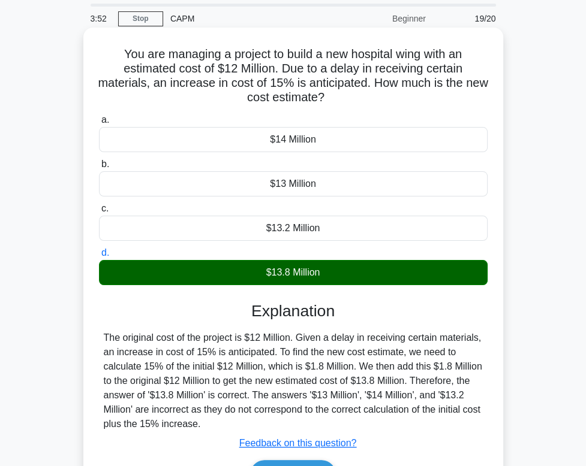
scroll to position [182, 0]
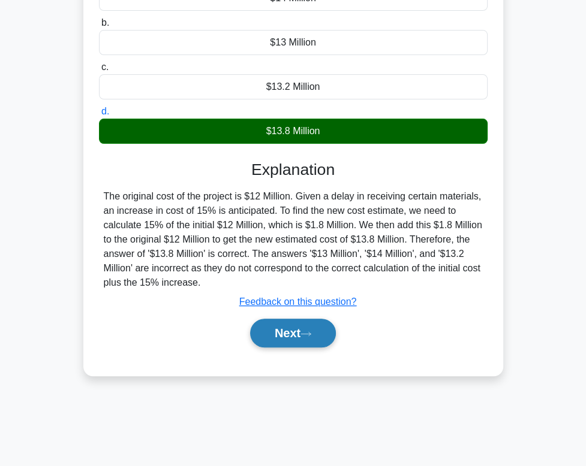
click at [310, 332] on icon at bounding box center [305, 334] width 11 height 7
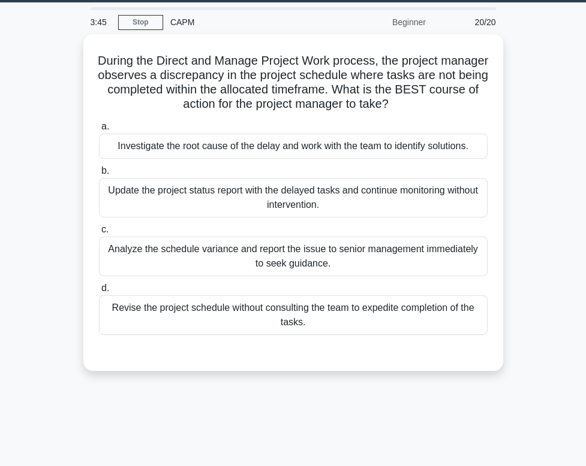
scroll to position [0, 0]
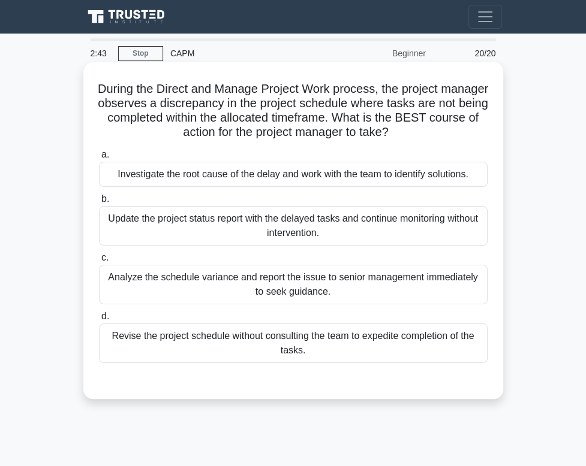
click at [138, 184] on div "Investigate the root cause of the delay and work with the team to identify solu…" at bounding box center [293, 174] width 389 height 25
click at [99, 159] on input "a. Investigate the root cause of the delay and work with the team to identify s…" at bounding box center [99, 155] width 0 height 8
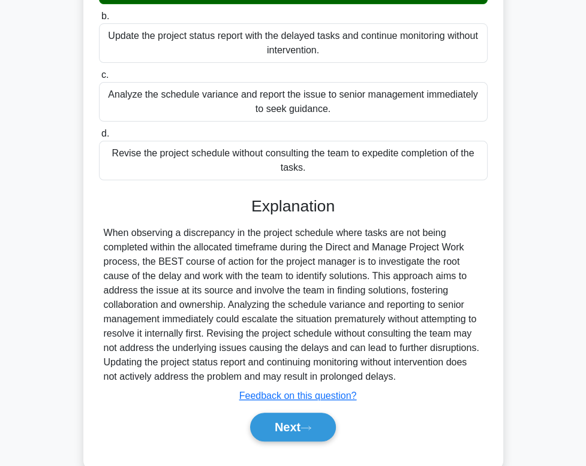
scroll to position [213, 0]
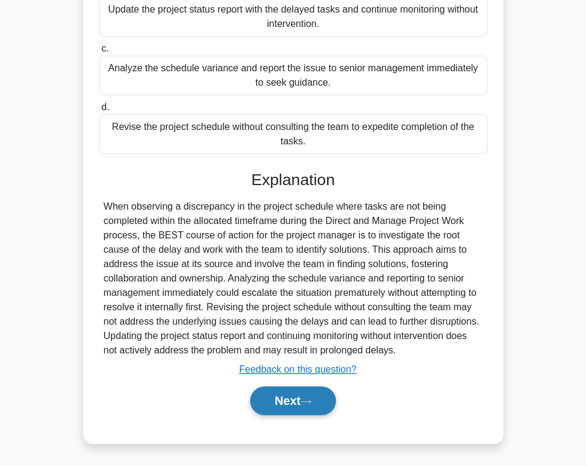
click at [320, 402] on button "Next" at bounding box center [293, 401] width 86 height 29
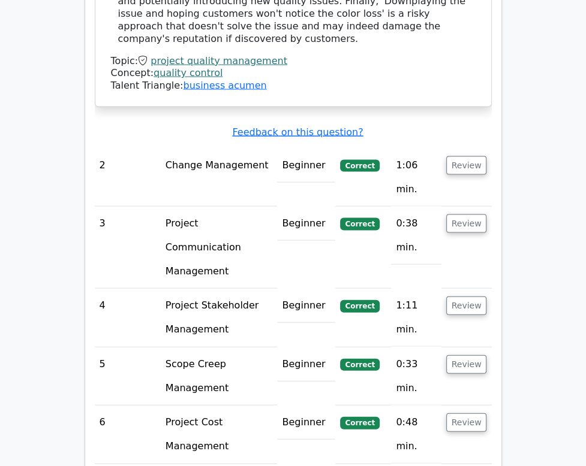
scroll to position [1559, 0]
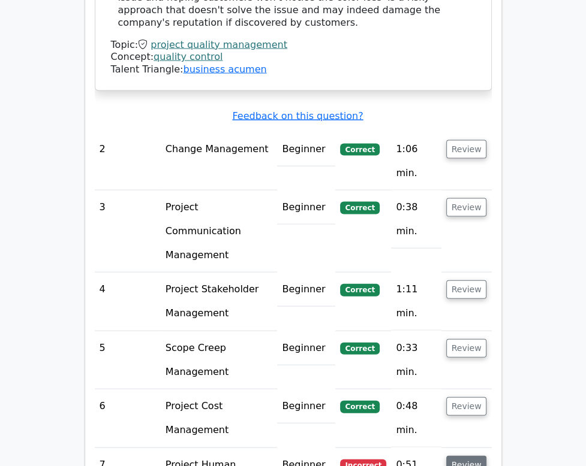
click at [487, 456] on button "Review" at bounding box center [466, 465] width 41 height 19
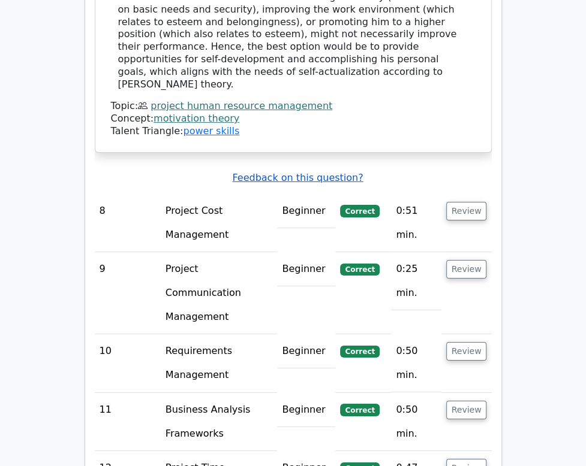
scroll to position [2458, 0]
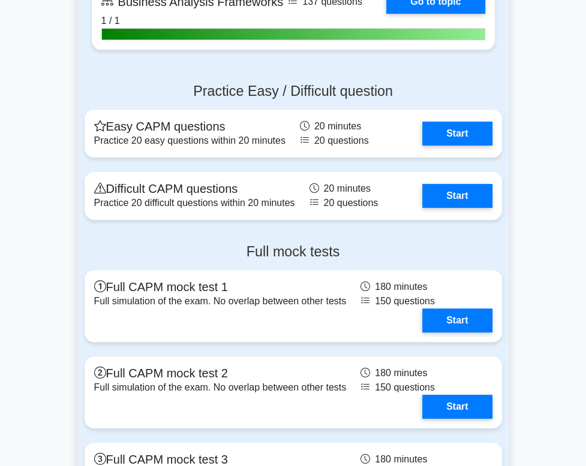
scroll to position [3178, 0]
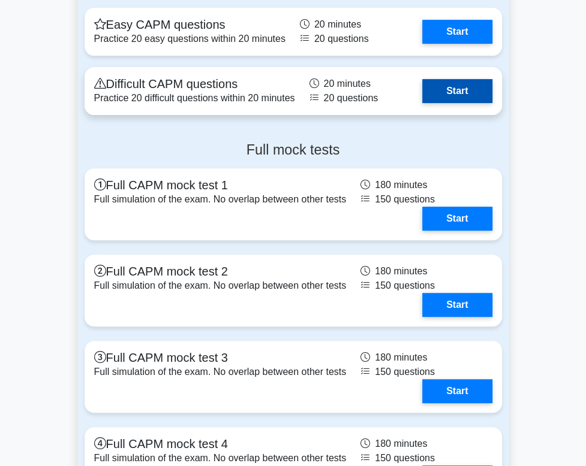
click at [441, 103] on link "Start" at bounding box center [457, 91] width 70 height 24
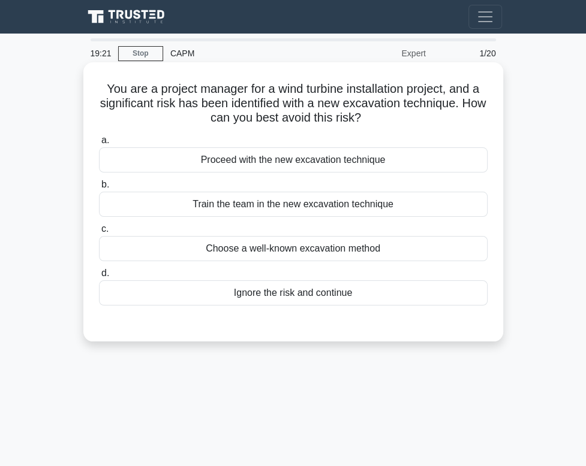
click at [201, 207] on div "Train the team in the new excavation technique" at bounding box center [293, 204] width 389 height 25
click at [99, 189] on input "b. Train the team in the new excavation technique" at bounding box center [99, 185] width 0 height 8
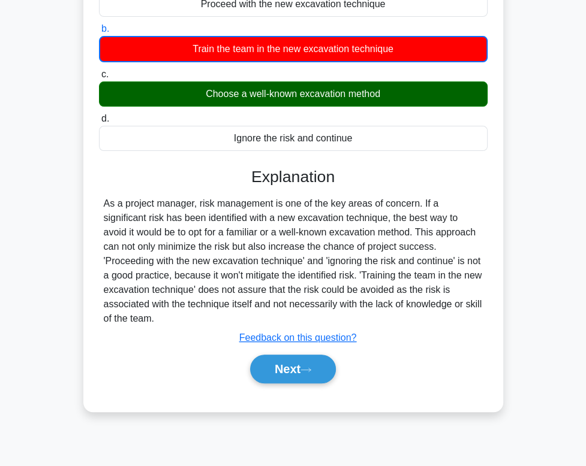
scroll to position [182, 0]
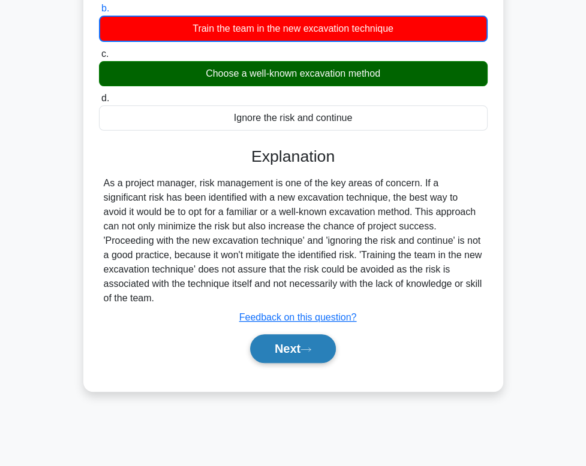
click at [302, 335] on button "Next" at bounding box center [293, 349] width 86 height 29
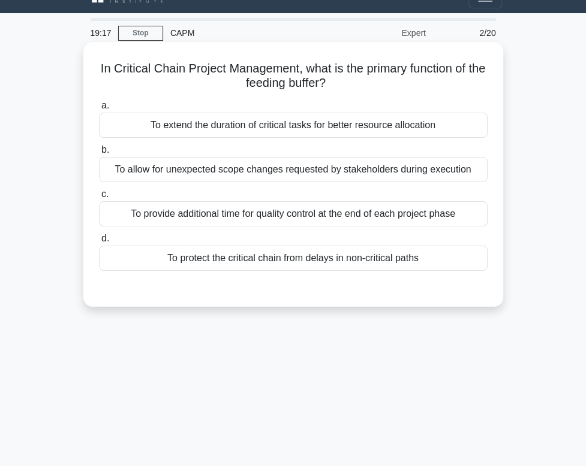
scroll to position [0, 0]
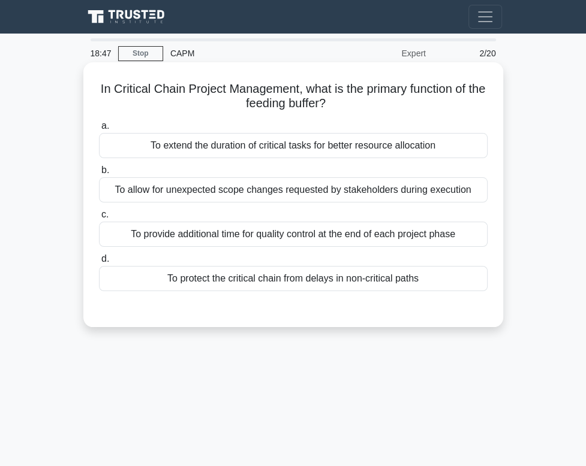
click at [281, 287] on div "To protect the critical chain from delays in non-critical paths" at bounding box center [293, 278] width 389 height 25
click at [99, 263] on input "d. To protect the critical chain from delays in non-critical paths" at bounding box center [99, 259] width 0 height 8
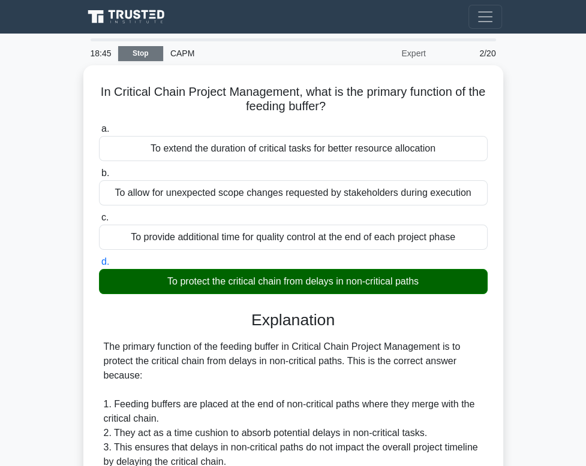
click at [138, 53] on link "Stop" at bounding box center [140, 53] width 45 height 15
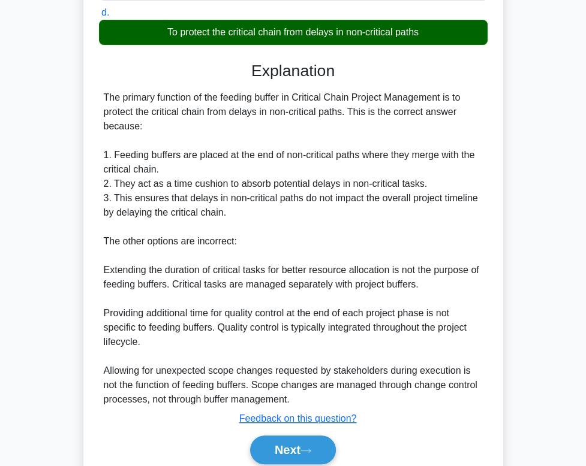
scroll to position [300, 0]
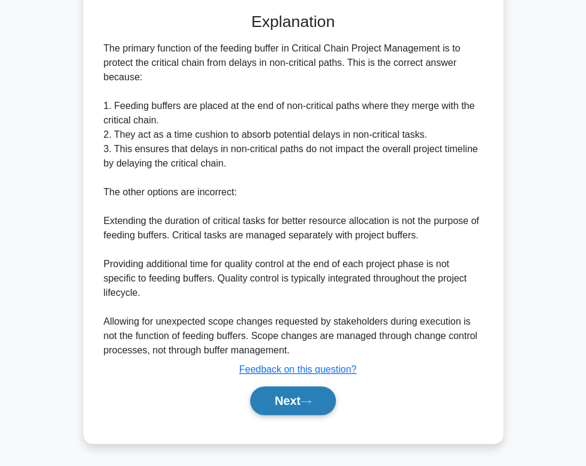
click at [306, 408] on button "Next" at bounding box center [293, 401] width 86 height 29
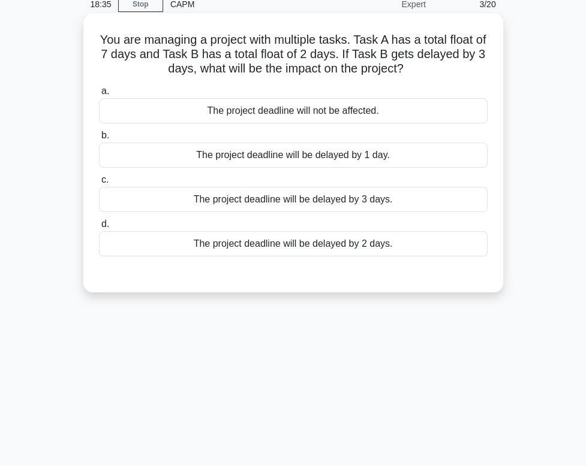
scroll to position [0, 0]
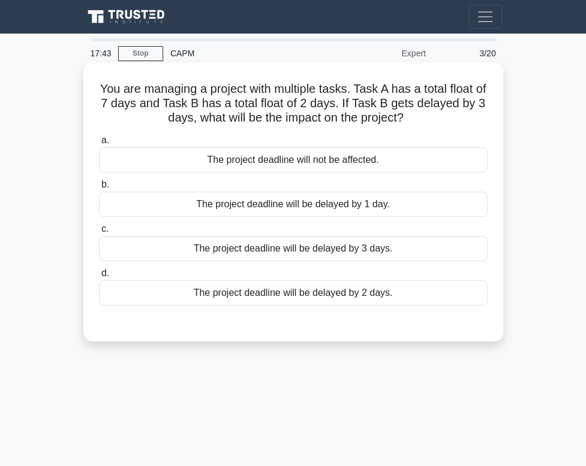
click at [364, 211] on div "The project deadline will be delayed by 1 day." at bounding box center [293, 204] width 389 height 25
click at [99, 189] on input "b. The project deadline will be delayed by 1 day." at bounding box center [99, 185] width 0 height 8
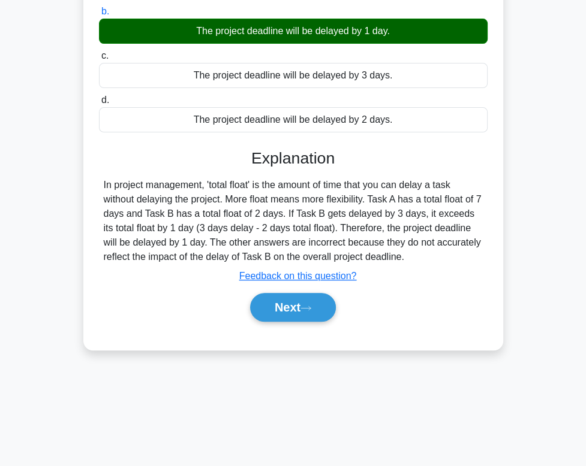
scroll to position [180, 0]
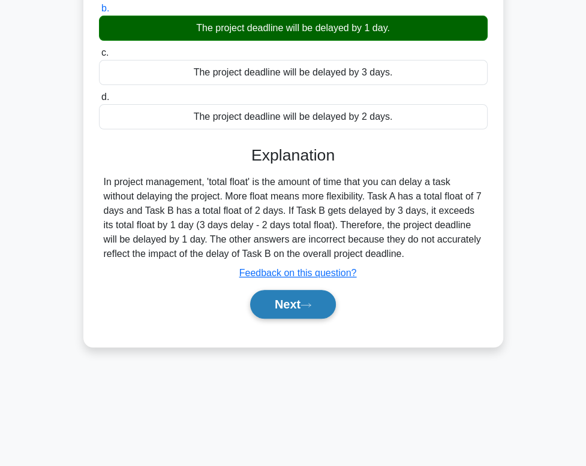
click at [302, 307] on button "Next" at bounding box center [293, 304] width 86 height 29
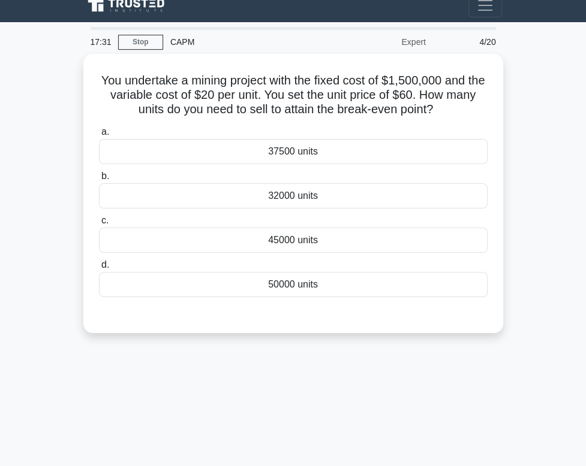
scroll to position [0, 0]
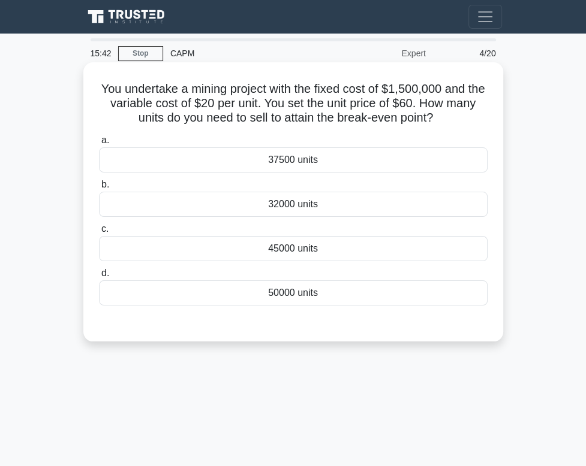
click at [241, 303] on div "50000 units" at bounding box center [293, 293] width 389 height 25
click at [99, 278] on input "d. 50000 units" at bounding box center [99, 274] width 0 height 8
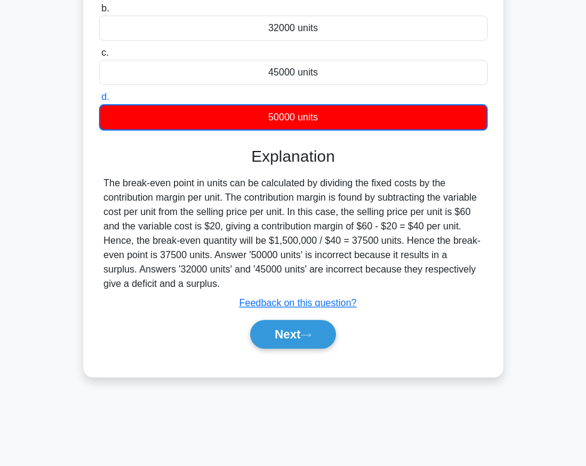
scroll to position [182, 0]
click at [285, 341] on button "Next" at bounding box center [293, 334] width 86 height 29
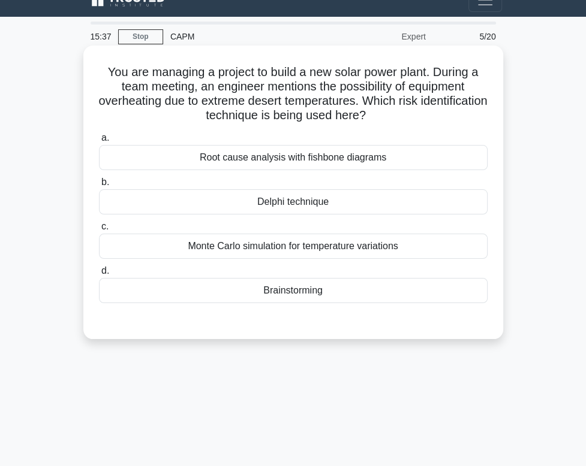
scroll to position [0, 0]
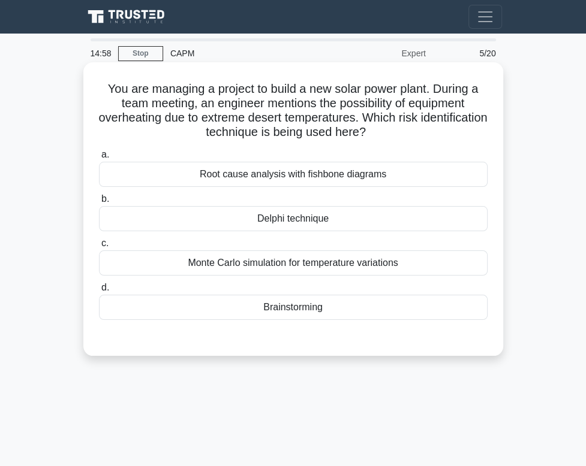
click at [293, 179] on div "Root cause analysis with fishbone diagrams" at bounding box center [293, 174] width 389 height 25
click at [99, 159] on input "a. Root cause analysis with fishbone diagrams" at bounding box center [99, 155] width 0 height 8
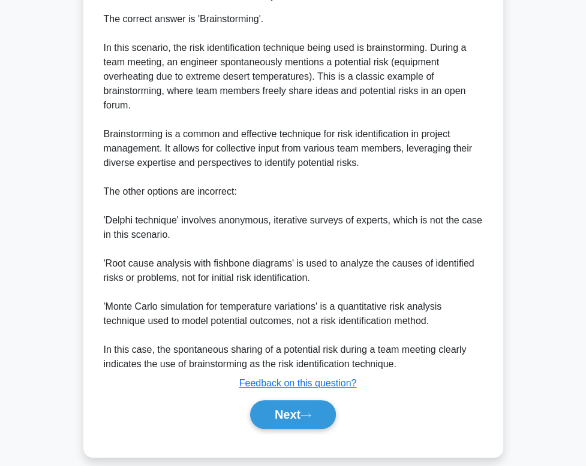
scroll to position [360, 0]
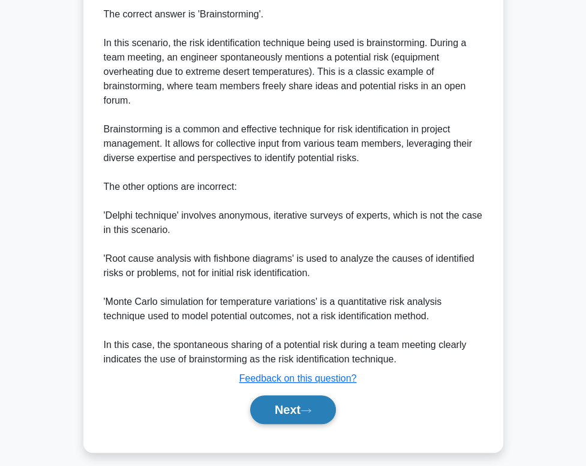
click at [311, 414] on icon at bounding box center [305, 411] width 11 height 7
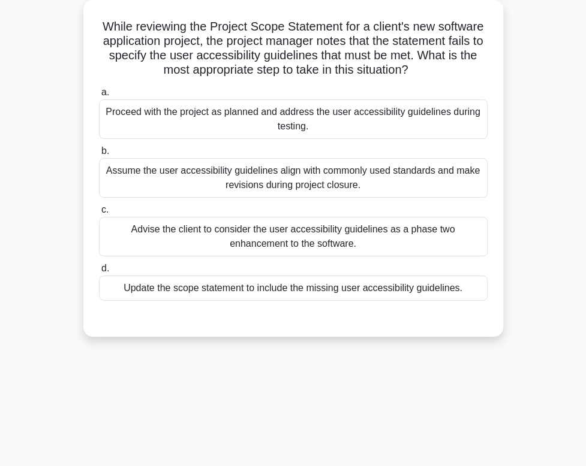
scroll to position [0, 0]
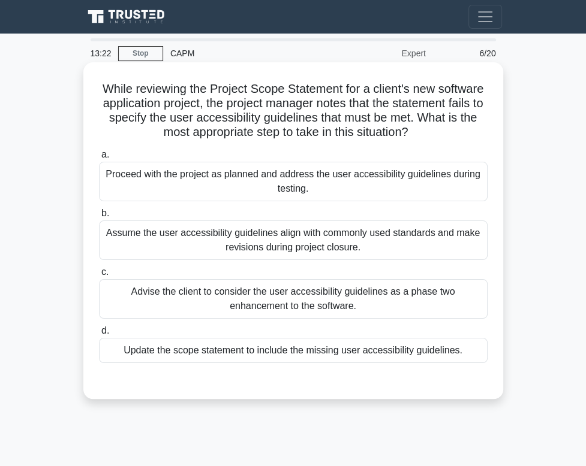
click at [363, 361] on div "Update the scope statement to include the missing user accessibility guidelines." at bounding box center [293, 350] width 389 height 25
click at [99, 335] on input "d. Update the scope statement to include the missing user accessibility guideli…" at bounding box center [99, 331] width 0 height 8
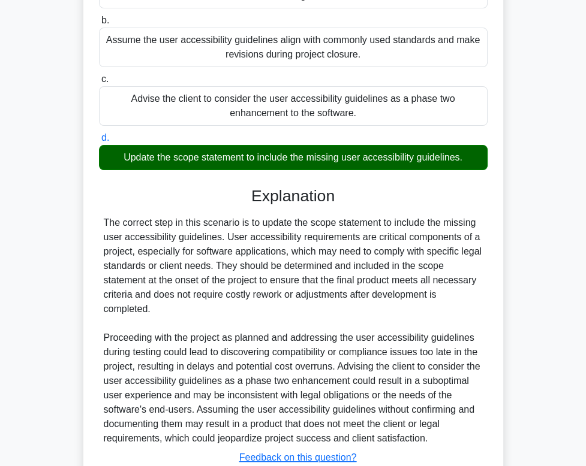
scroll to position [285, 0]
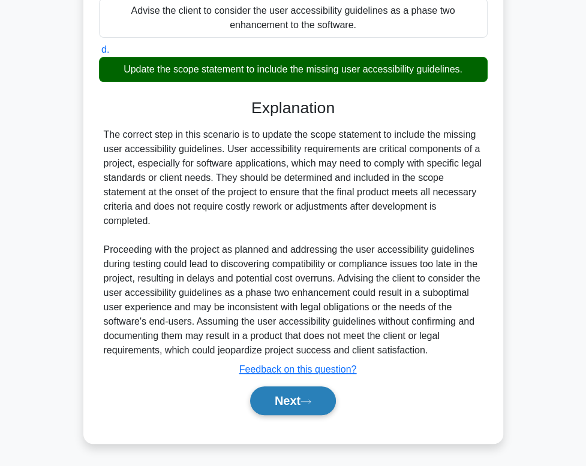
click at [310, 414] on button "Next" at bounding box center [293, 401] width 86 height 29
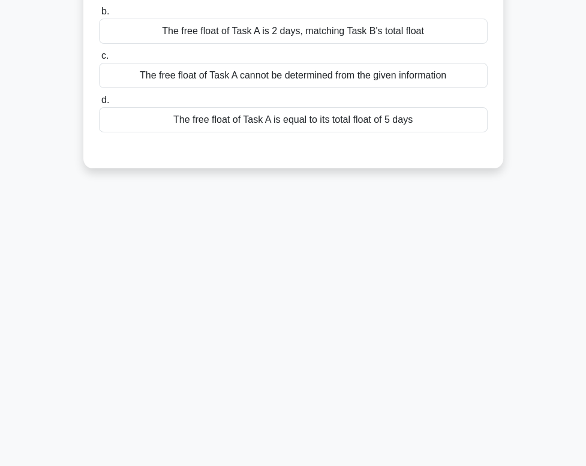
click at [309, 404] on div "13:19 Stop CAPM Expert 7/20 In a project network diagram, Task A has a total fl…" at bounding box center [293, 162] width 432 height 600
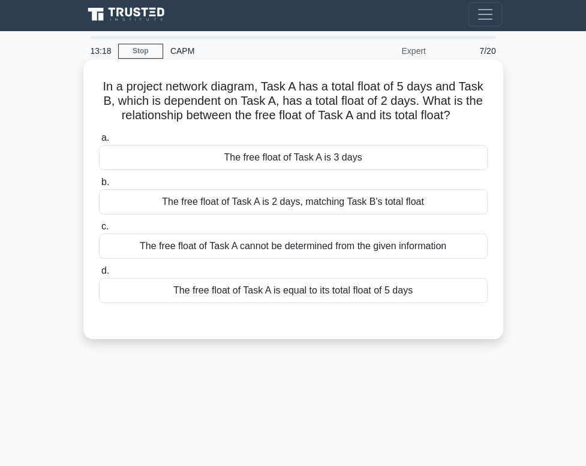
scroll to position [0, 0]
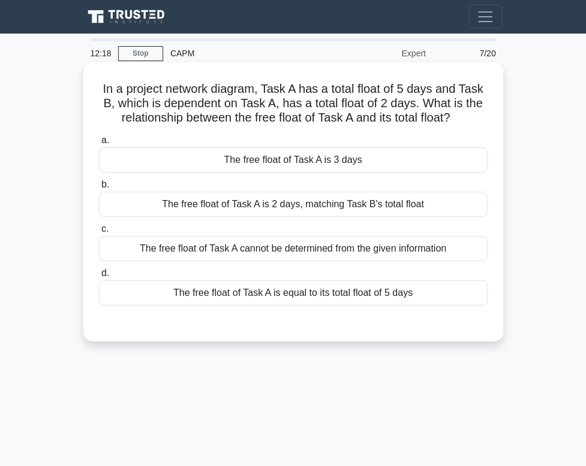
click at [300, 165] on div "The free float of Task A is 3 days" at bounding box center [293, 159] width 389 height 25
click at [99, 144] on input "a. The free float of Task A is 3 days" at bounding box center [99, 141] width 0 height 8
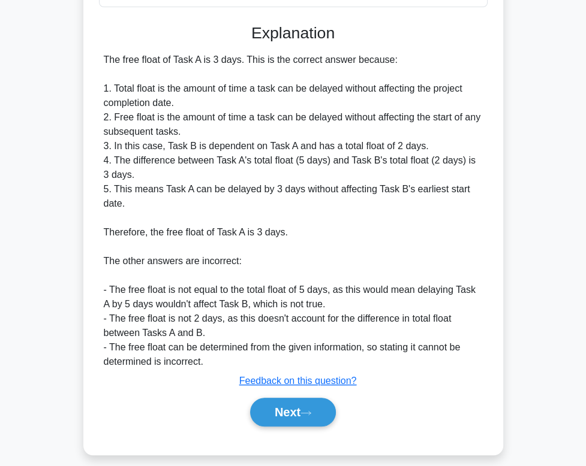
scroll to position [314, 0]
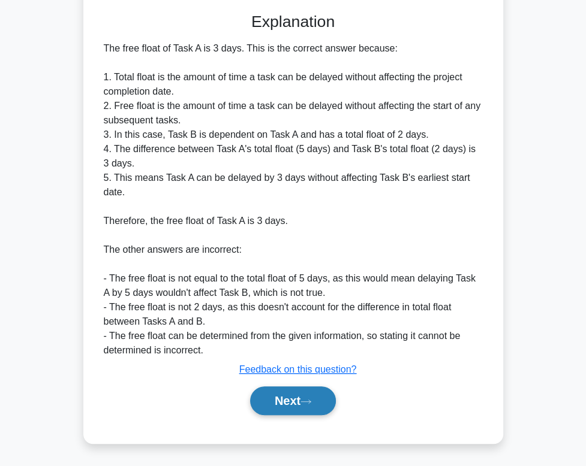
click at [294, 402] on button "Next" at bounding box center [293, 401] width 86 height 29
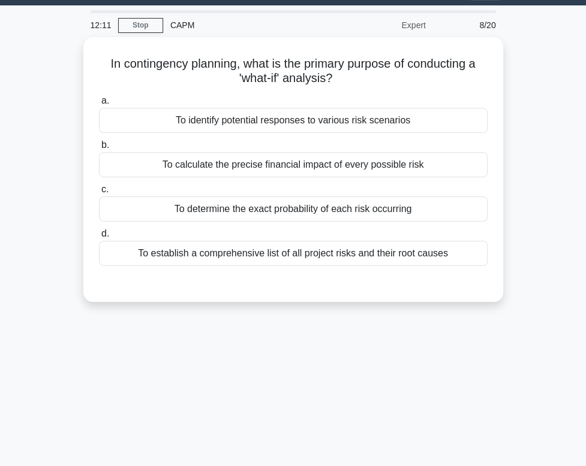
scroll to position [0, 0]
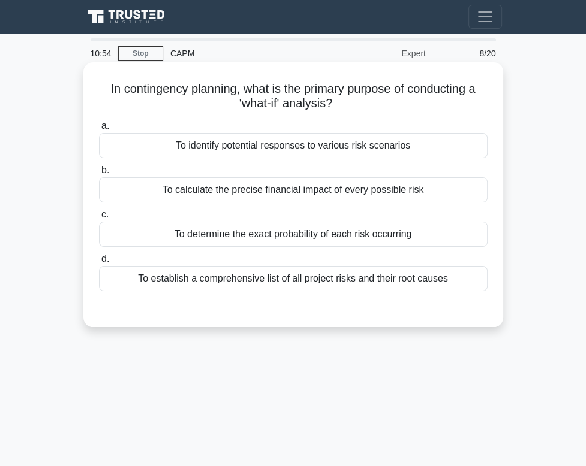
click at [321, 286] on div "To establish a comprehensive list of all project risks and their root causes" at bounding box center [293, 278] width 389 height 25
click at [99, 263] on input "d. To establish a comprehensive list of all project risks and their root causes" at bounding box center [99, 259] width 0 height 8
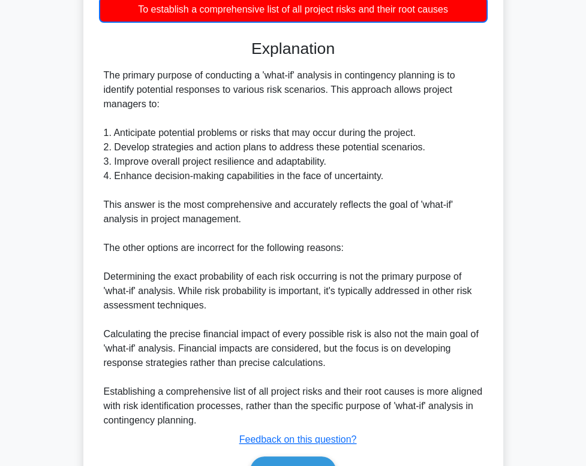
scroll to position [344, 0]
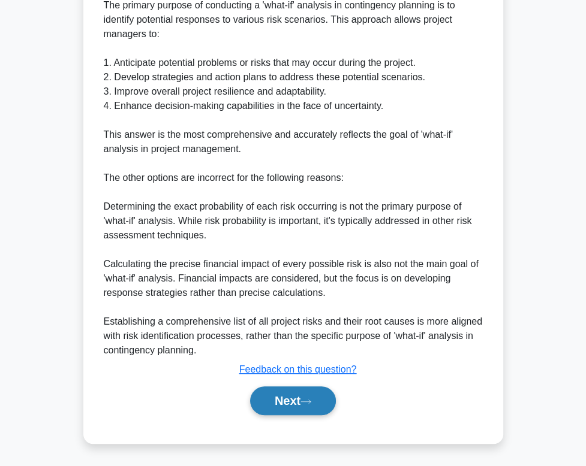
click at [315, 394] on button "Next" at bounding box center [293, 401] width 86 height 29
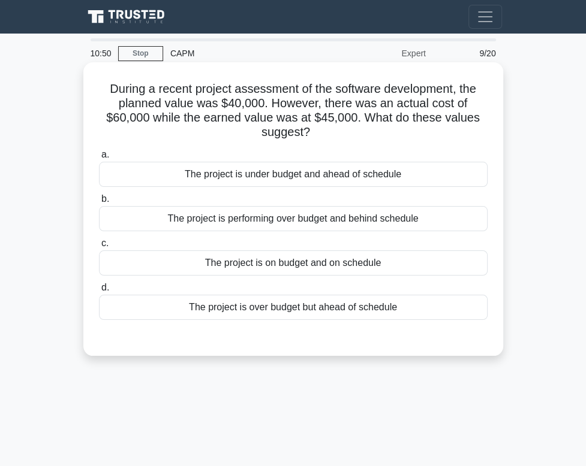
scroll to position [0, 0]
click at [240, 319] on div "The project is over budget but ahead of schedule" at bounding box center [293, 307] width 389 height 25
click at [99, 292] on input "d. The project is over budget but ahead of schedule" at bounding box center [99, 288] width 0 height 8
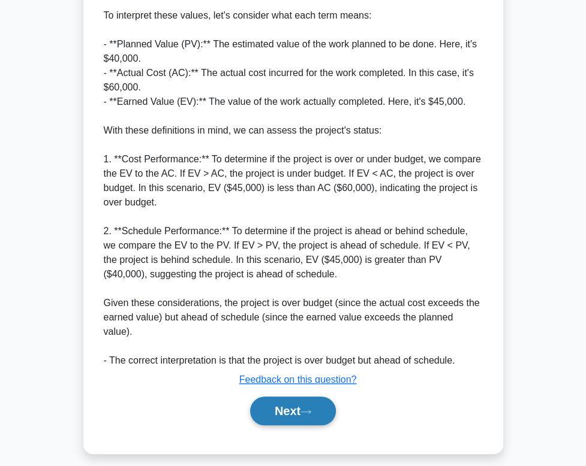
click at [300, 397] on button "Next" at bounding box center [293, 411] width 86 height 29
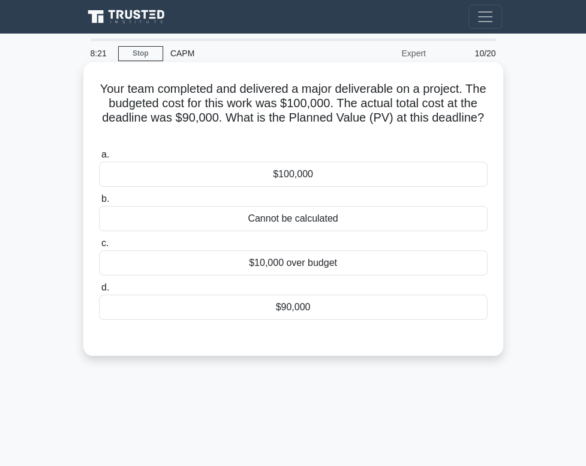
click at [327, 314] on div "$90,000" at bounding box center [293, 307] width 389 height 25
click at [99, 292] on input "d. $90,000" at bounding box center [99, 288] width 0 height 8
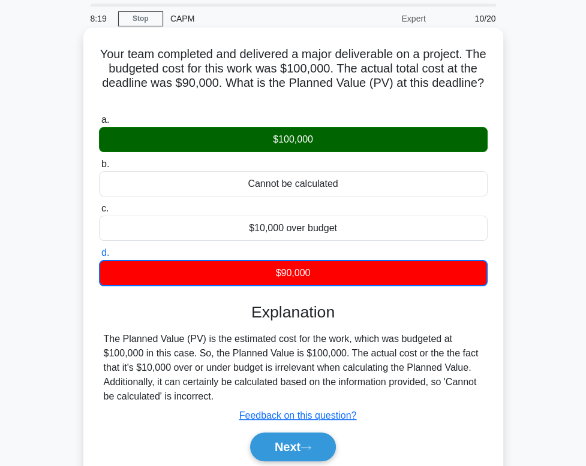
scroll to position [182, 0]
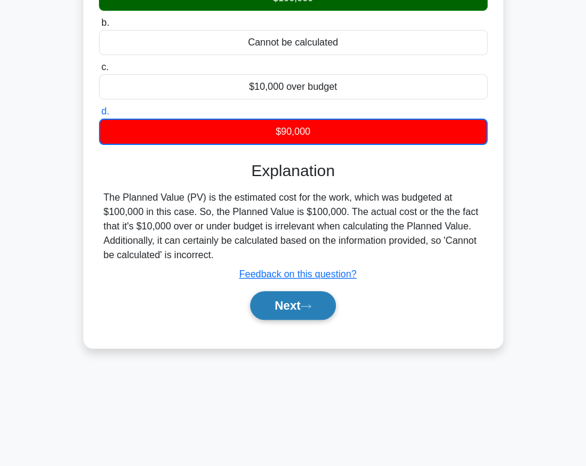
click at [319, 305] on button "Next" at bounding box center [293, 305] width 86 height 29
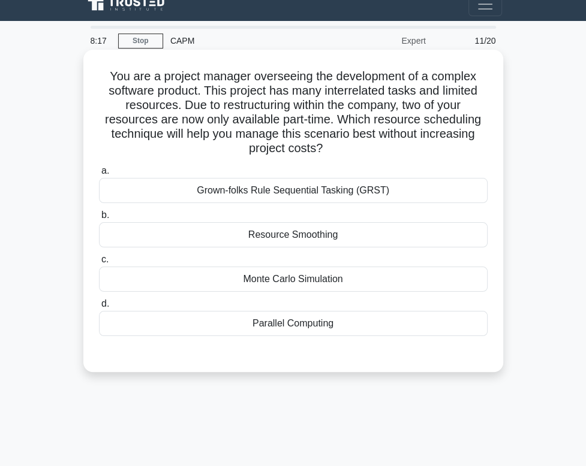
scroll to position [0, 0]
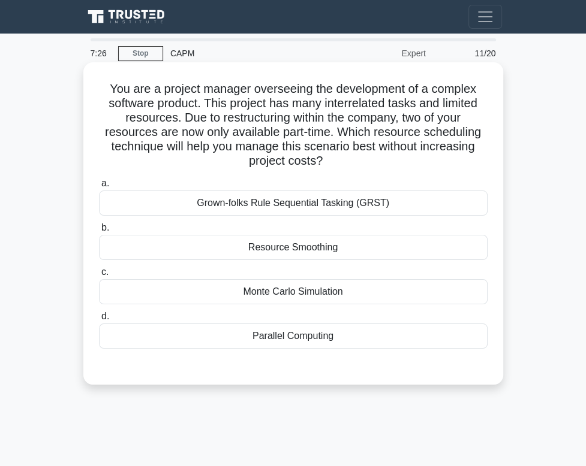
click at [289, 300] on div "Monte Carlo Simulation" at bounding box center [293, 291] width 389 height 25
click at [99, 276] on input "c. Monte Carlo Simulation" at bounding box center [99, 273] width 0 height 8
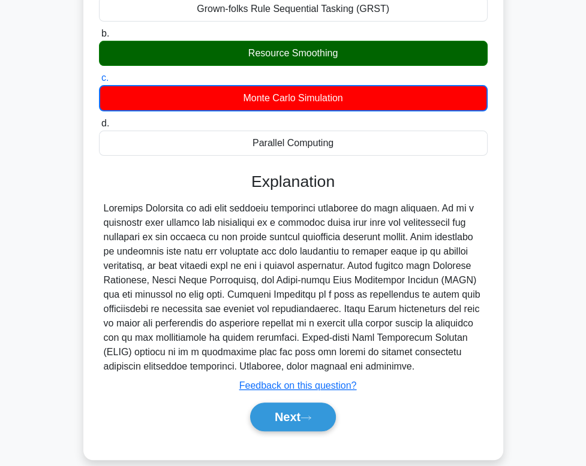
scroll to position [215, 0]
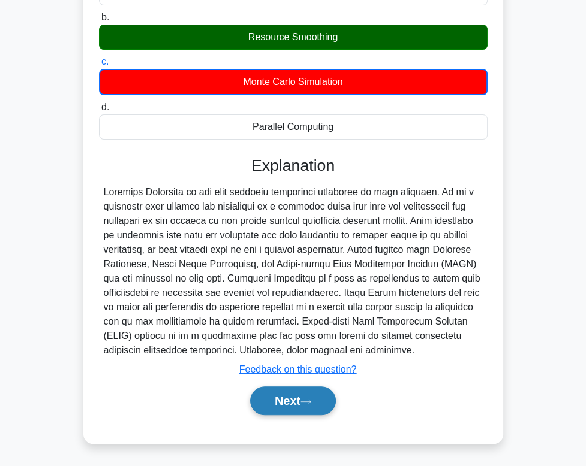
click at [308, 404] on icon at bounding box center [305, 402] width 11 height 7
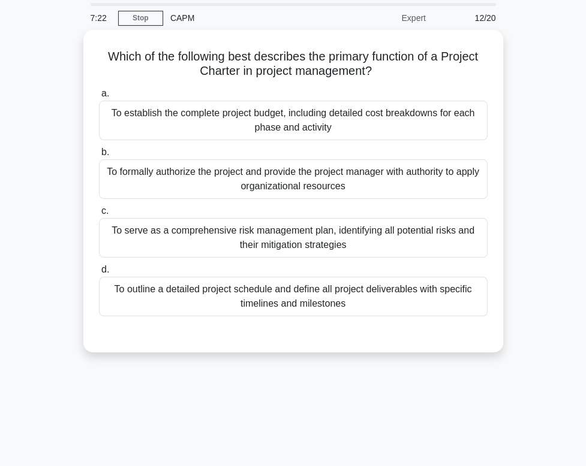
scroll to position [0, 0]
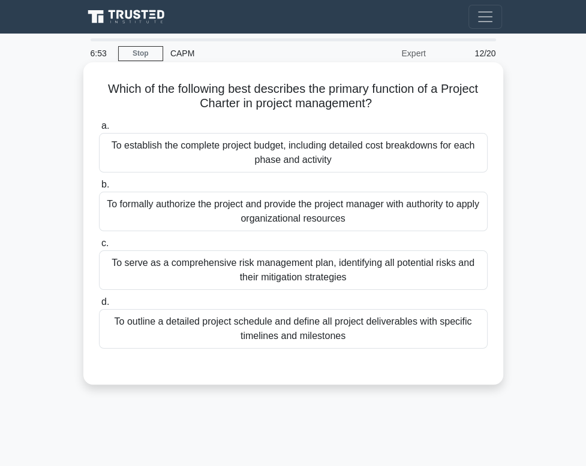
click at [317, 333] on div "To outline a detailed project schedule and define all project deliverables with…" at bounding box center [293, 329] width 389 height 40
click at [99, 306] on input "d. To outline a detailed project schedule and define all project deliverables w…" at bounding box center [99, 303] width 0 height 8
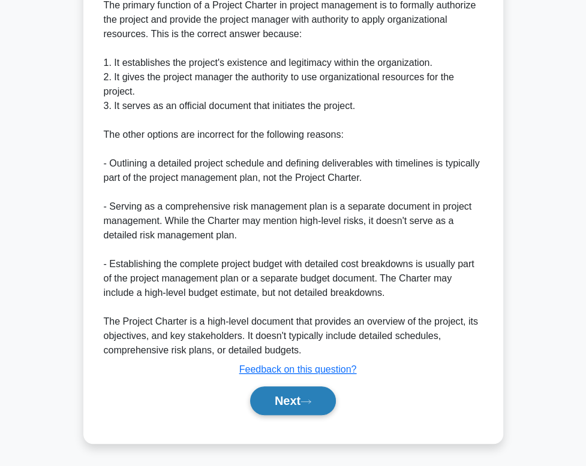
click at [306, 397] on button "Next" at bounding box center [293, 401] width 86 height 29
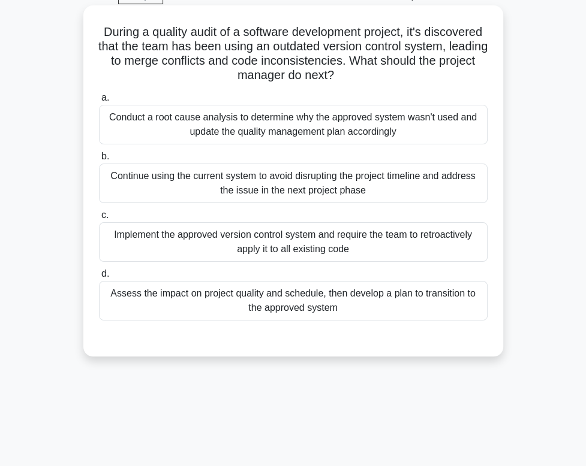
scroll to position [60, 0]
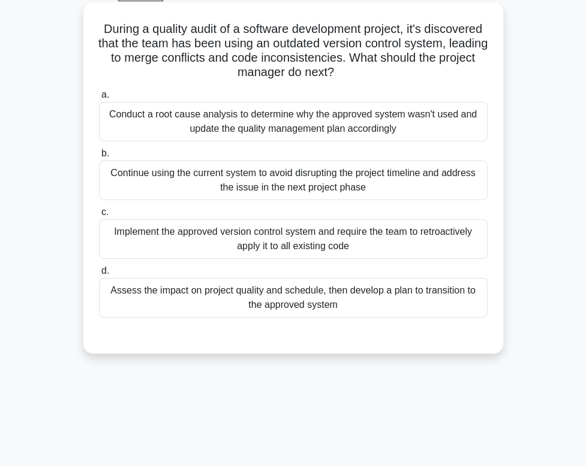
click at [348, 311] on div "Assess the impact on project quality and schedule, then develop a plan to trans…" at bounding box center [293, 298] width 389 height 40
click at [99, 275] on input "d. Assess the impact on project quality and schedule, then develop a plan to tr…" at bounding box center [99, 271] width 0 height 8
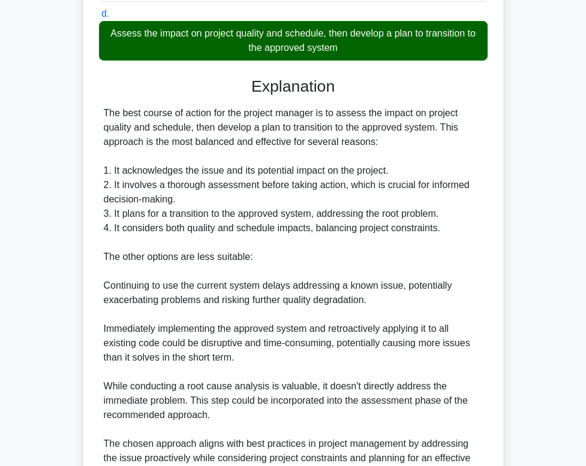
scroll to position [444, 0]
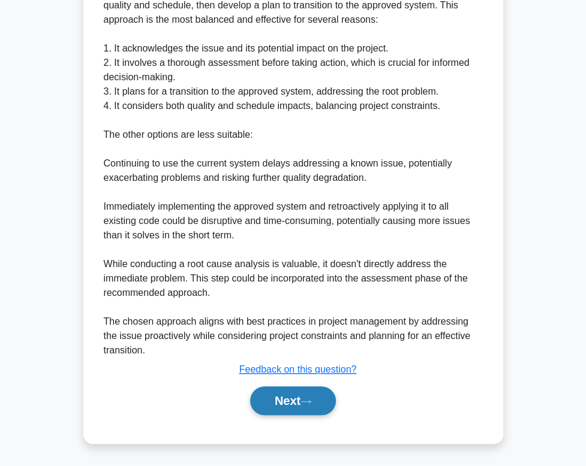
click at [299, 398] on button "Next" at bounding box center [293, 401] width 86 height 29
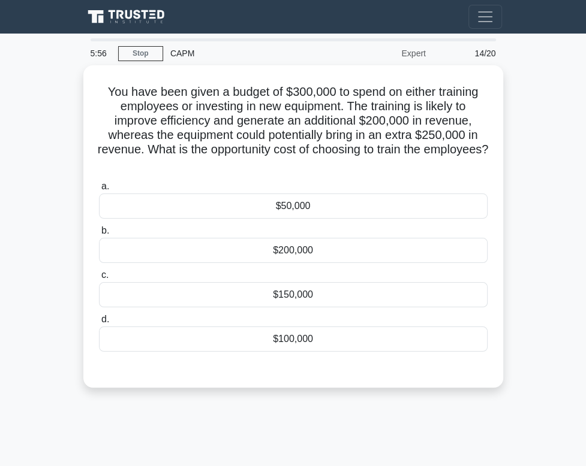
scroll to position [0, 0]
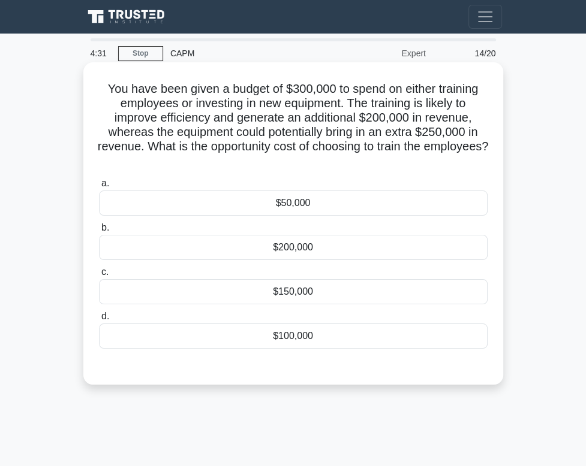
click at [323, 212] on div "$50,000" at bounding box center [293, 203] width 389 height 25
click at [99, 188] on input "a. $50,000" at bounding box center [99, 184] width 0 height 8
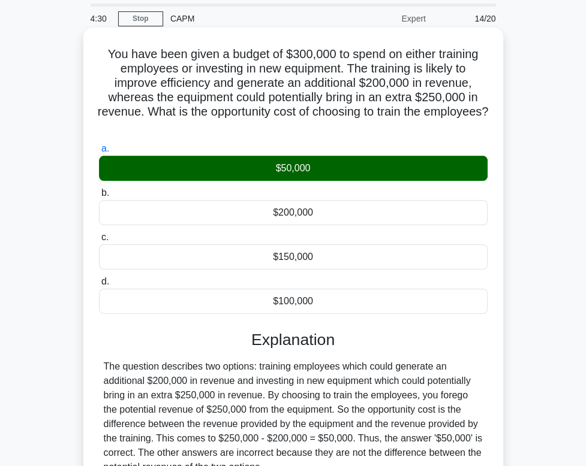
scroll to position [182, 0]
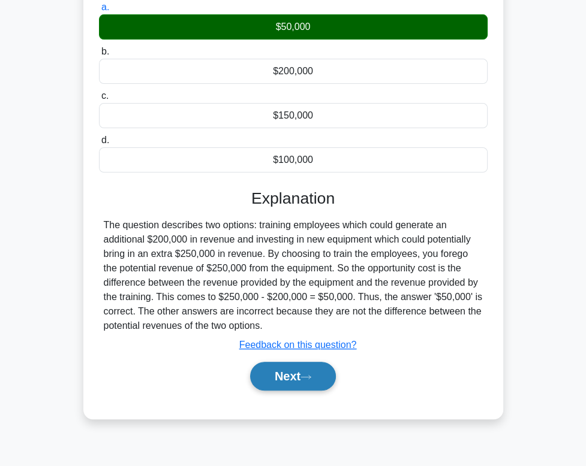
click at [298, 372] on button "Next" at bounding box center [293, 376] width 86 height 29
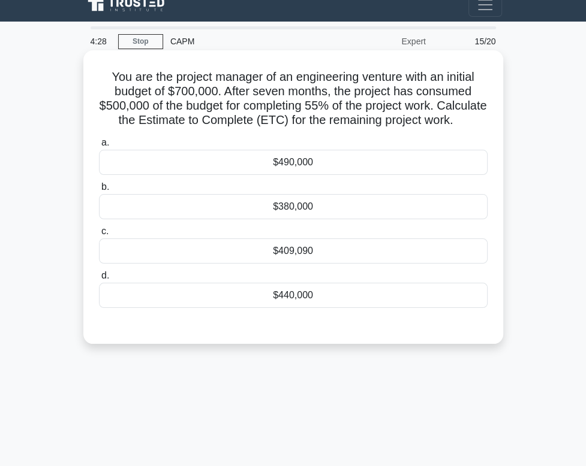
scroll to position [0, 0]
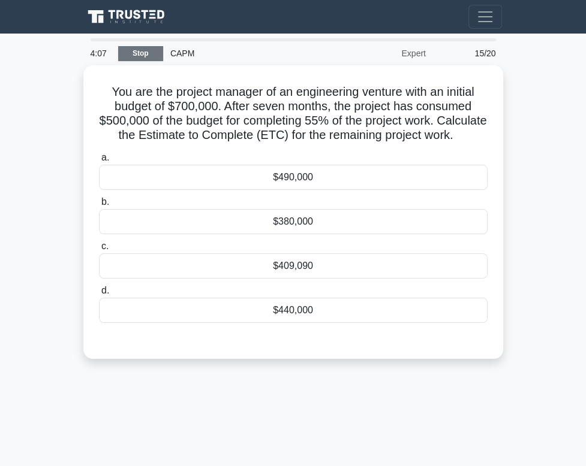
click at [144, 61] on link "Stop" at bounding box center [140, 53] width 45 height 15
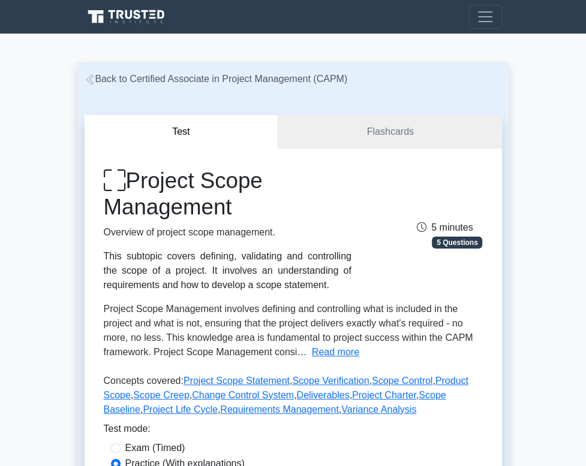
click at [0, 0] on icon at bounding box center [0, 0] width 0 height 0
click at [0, 0] on link "Profile" at bounding box center [0, 0] width 0 height 0
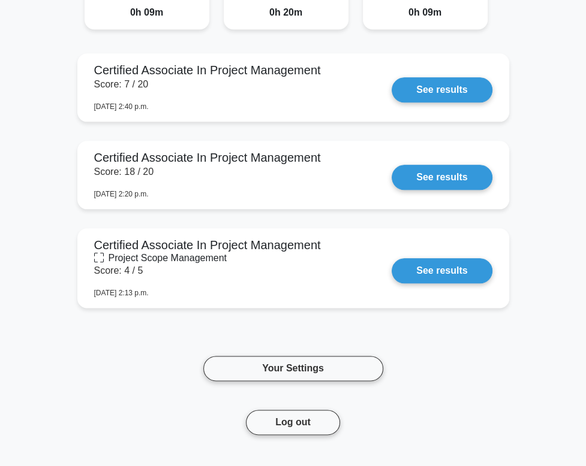
scroll to position [779, 0]
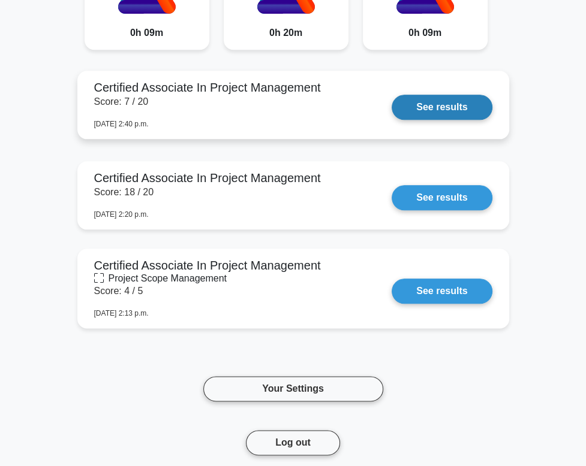
click at [392, 112] on link "See results" at bounding box center [442, 107] width 100 height 25
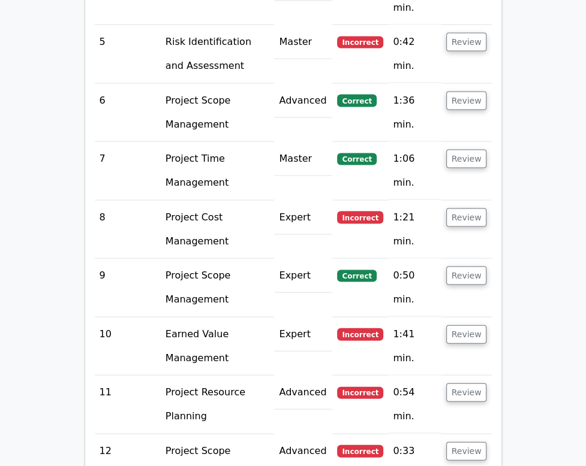
scroll to position [1531, 0]
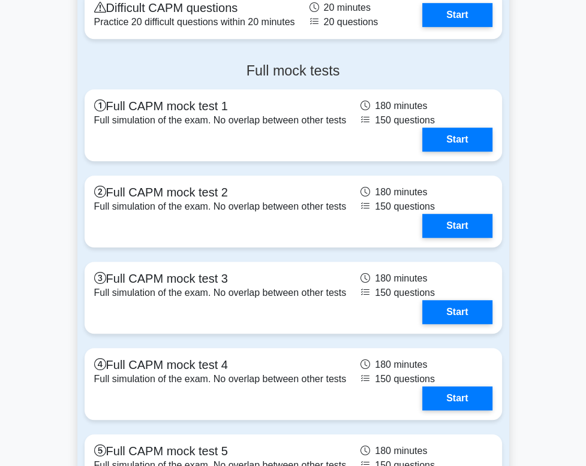
scroll to position [3418, 0]
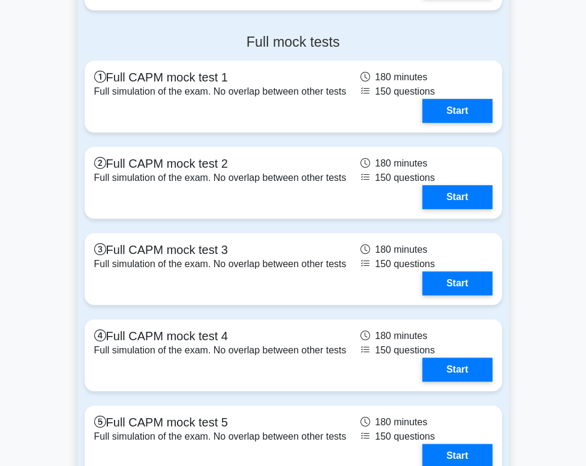
click at [509, 186] on div "Full mock tests Full CAPM mock test 1 Full simulation of the exam. No overlap b…" at bounding box center [293, 259] width 432 height 468
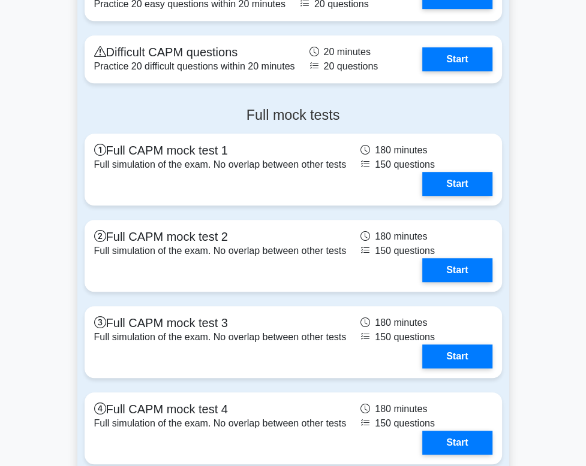
scroll to position [3314, 0]
